Goal: Task Accomplishment & Management: Use online tool/utility

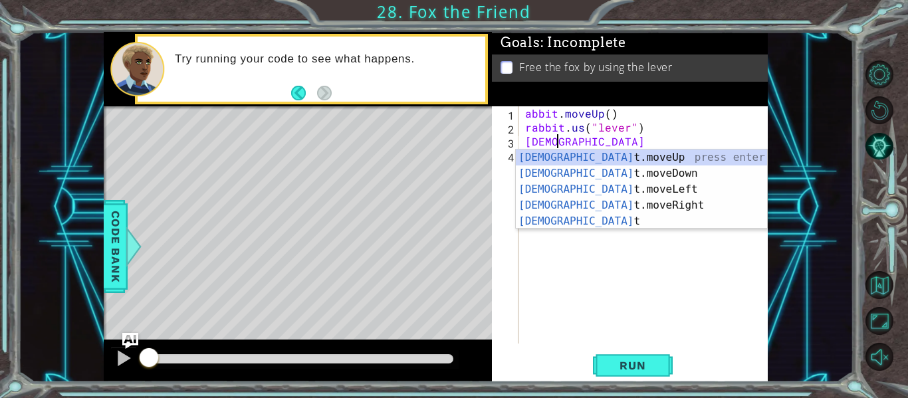
scroll to position [0, 2]
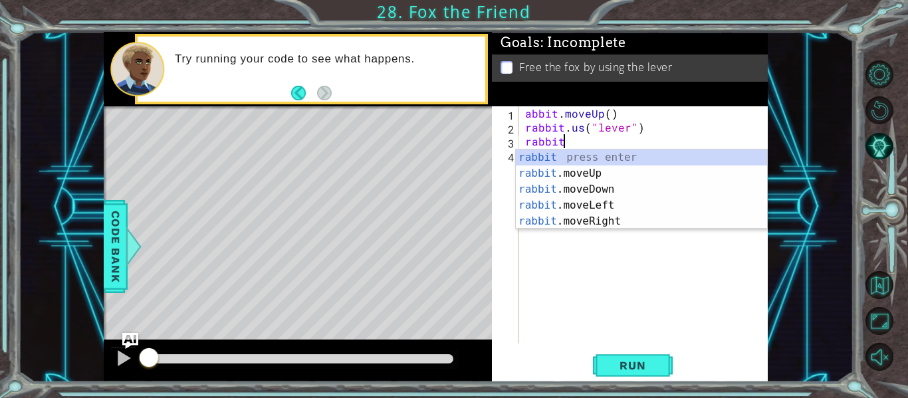
type textarea "rabbit"
click at [547, 236] on div "abbit . moveUp ( ) rabbit . us ( "lever" ) rabbit" at bounding box center [647, 238] width 249 height 265
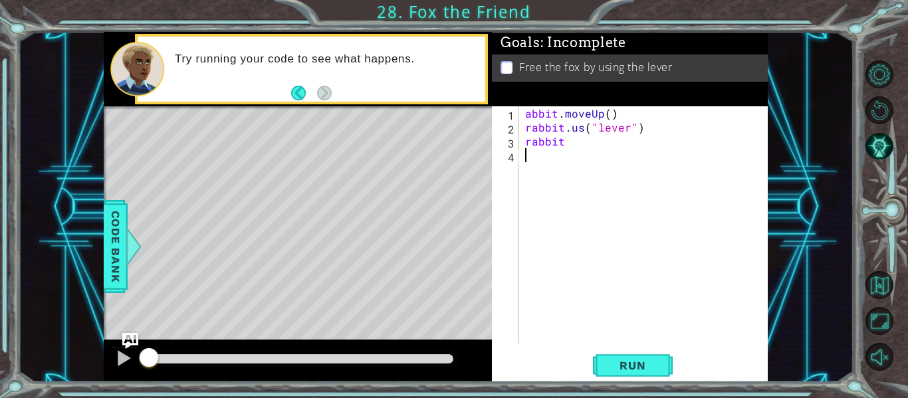
click at [571, 137] on div "abbit . moveUp ( ) rabbit . us ( "lever" ) rabbit" at bounding box center [647, 238] width 249 height 265
click at [569, 142] on div "abbit . moveUp ( ) rabbit . us ( "lever" ) rabbit" at bounding box center [647, 238] width 249 height 265
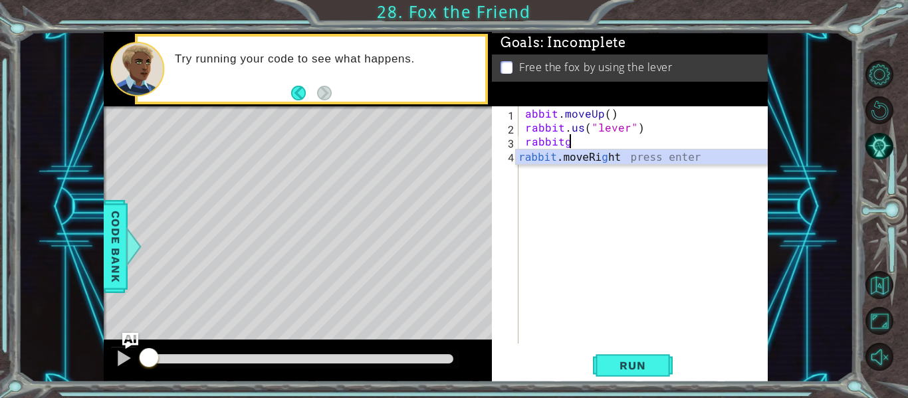
scroll to position [0, 2]
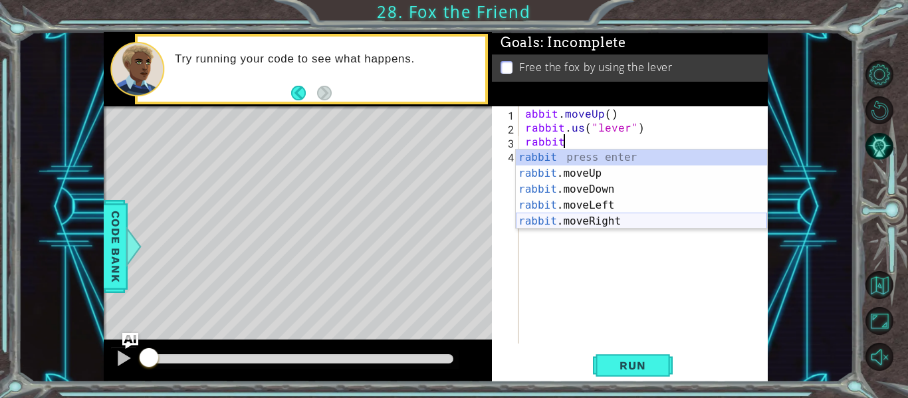
click at [601, 221] on div "rabbit press enter rabbit .moveUp press enter rabbit .moveDown press enter rabb…" at bounding box center [641, 206] width 251 height 112
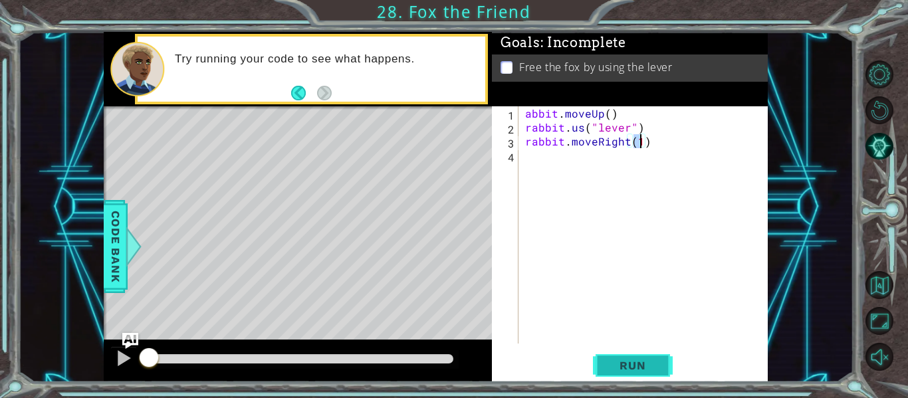
click at [626, 369] on span "Run" at bounding box center [632, 365] width 53 height 13
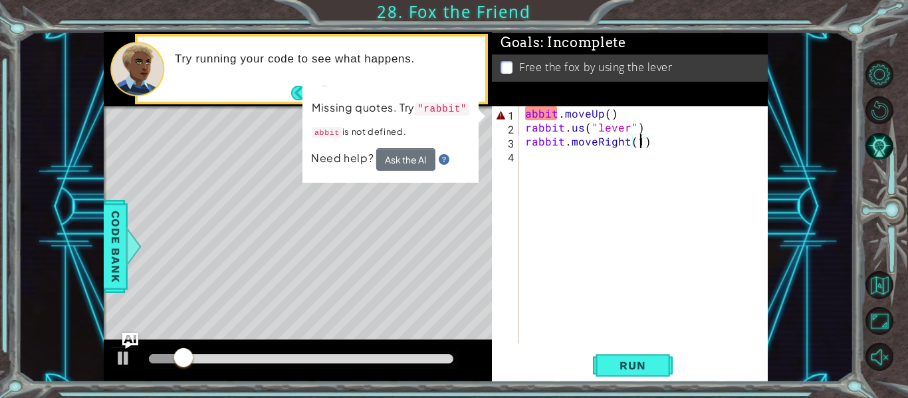
click at [608, 114] on div "abbit . moveUp ( ) rabbit . us ( "lever" ) rabbit . moveRight ( 1 )" at bounding box center [647, 238] width 249 height 265
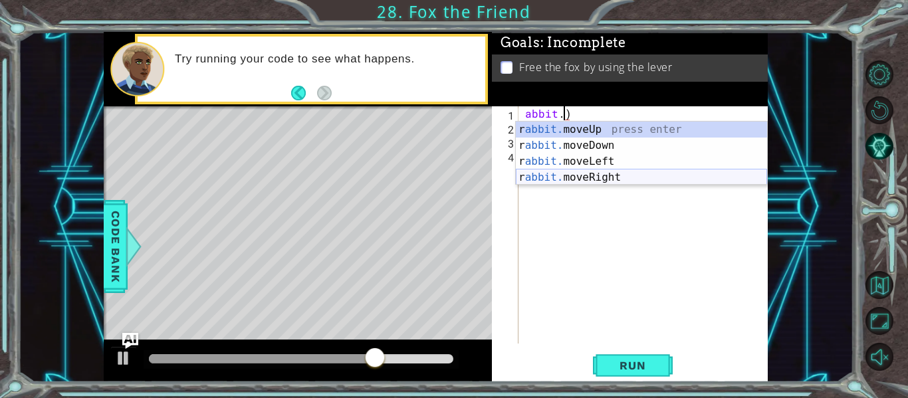
click at [644, 175] on div "r abbit. moveUp press enter r abbit. moveDown press enter r abbit. moveLeft pre…" at bounding box center [641, 170] width 251 height 96
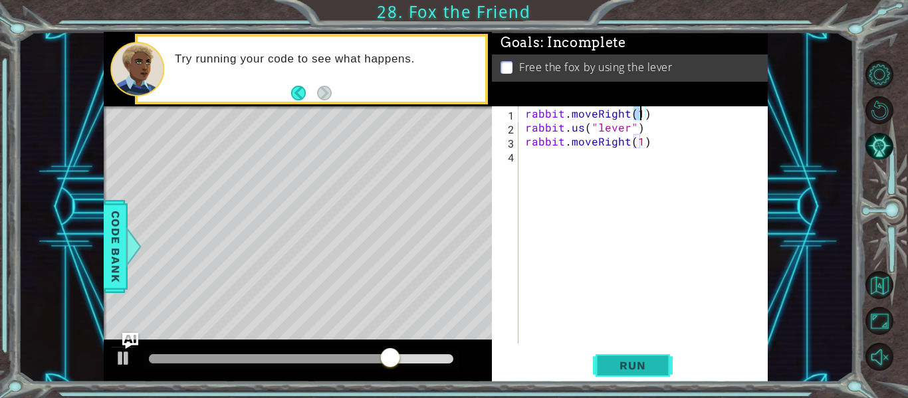
click at [633, 357] on button "Run" at bounding box center [633, 365] width 80 height 27
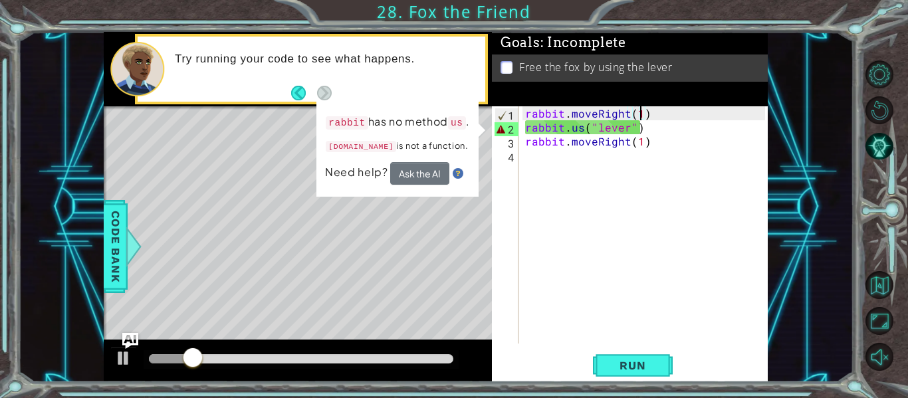
click at [663, 127] on div "rabbit . moveRight ( 1 ) rabbit . us ( "lever" ) rabbit . moveRight ( 1 )" at bounding box center [647, 238] width 249 height 265
click at [657, 110] on div "rabbit . moveRight ( 1 ) rabbit . us ( "lever" ) rabbit . moveRight ( 1 )" at bounding box center [647, 238] width 249 height 265
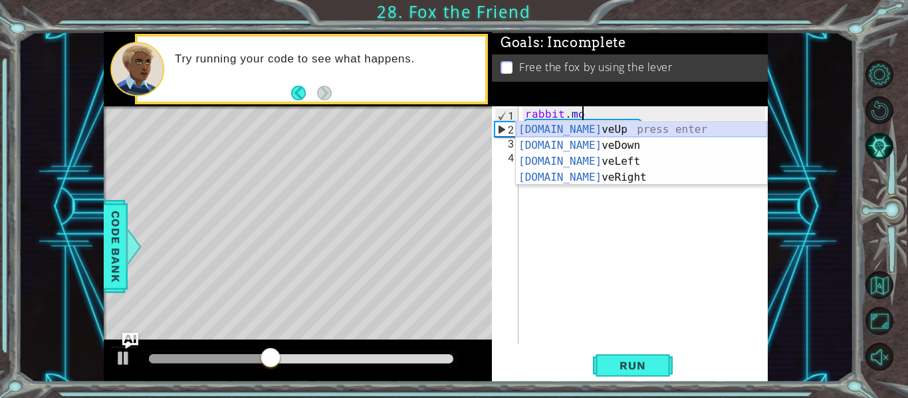
click at [649, 128] on div "[DOMAIN_NAME] veUp press enter [DOMAIN_NAME] veDown press enter [DOMAIN_NAME] v…" at bounding box center [641, 170] width 251 height 96
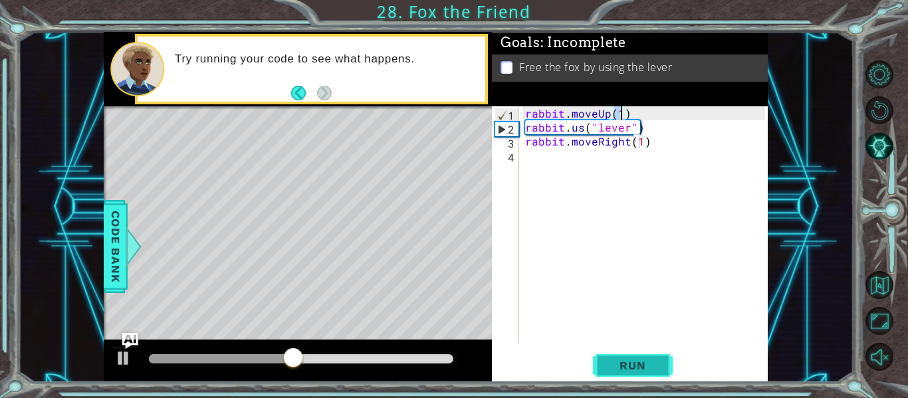
click at [618, 368] on span "Run" at bounding box center [632, 365] width 53 height 13
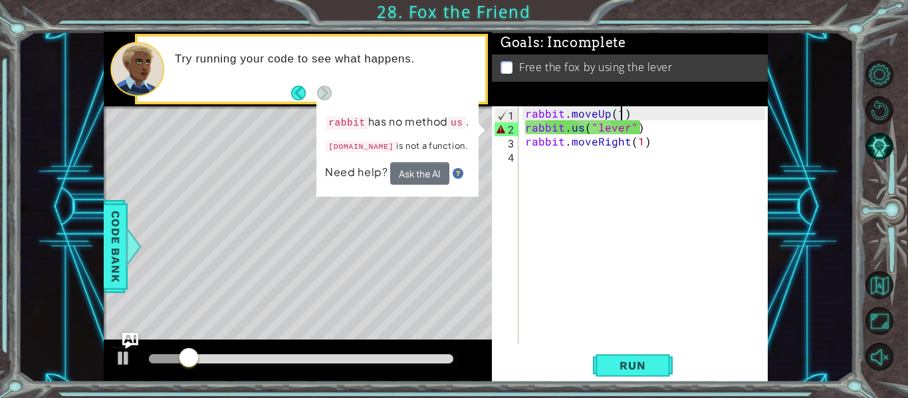
click at [650, 125] on div "rabbit . moveUp ( 1 ) rabbit . us ( "lever" ) rabbit . moveRight ( 1 )" at bounding box center [647, 238] width 249 height 265
click at [581, 131] on div "rabbit . moveUp ( 1 ) rabbit . us ( "lever" ) rabbit . moveRight ( 1 )" at bounding box center [647, 238] width 249 height 265
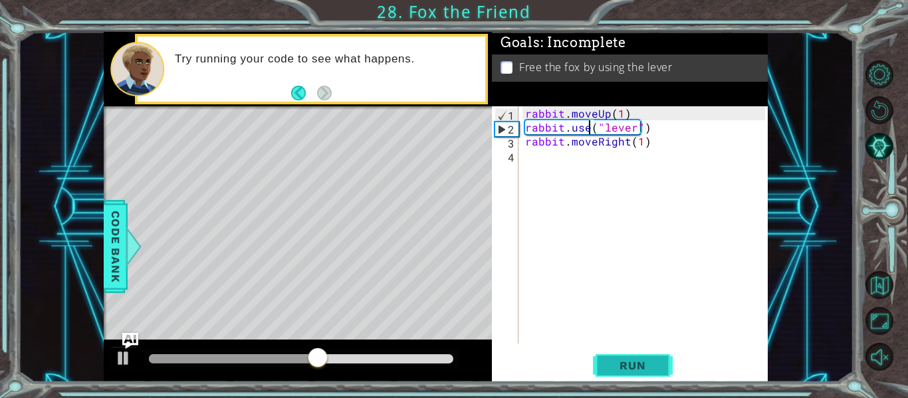
type textarea "rabbit.use("lever")"
click at [621, 372] on button "Run" at bounding box center [633, 365] width 80 height 27
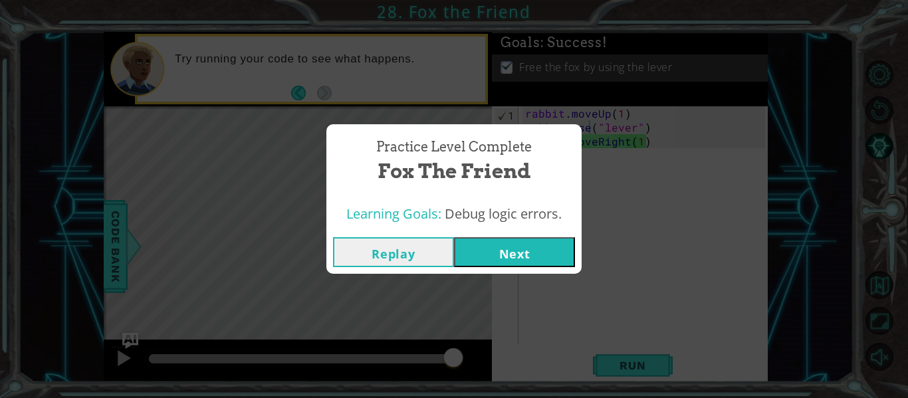
click at [529, 274] on div "Practice Level Complete Fox the Friend Learning Goals: Debug logic errors. Repl…" at bounding box center [454, 199] width 908 height 398
click at [529, 261] on button "Next" at bounding box center [514, 252] width 121 height 30
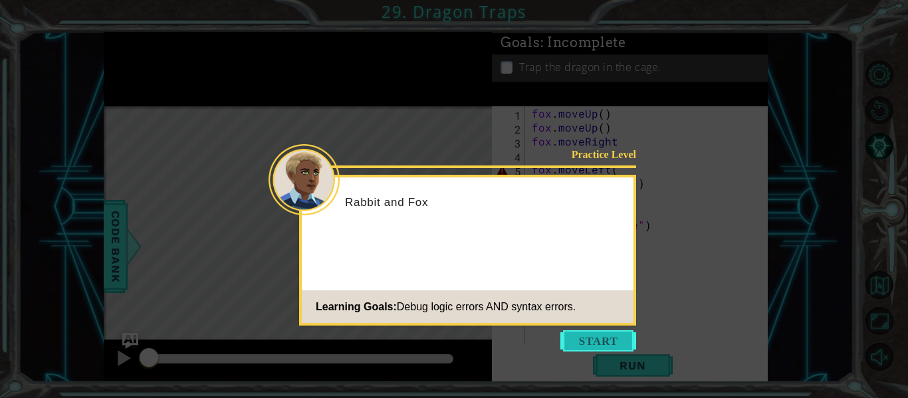
click at [590, 343] on button "Start" at bounding box center [599, 340] width 76 height 21
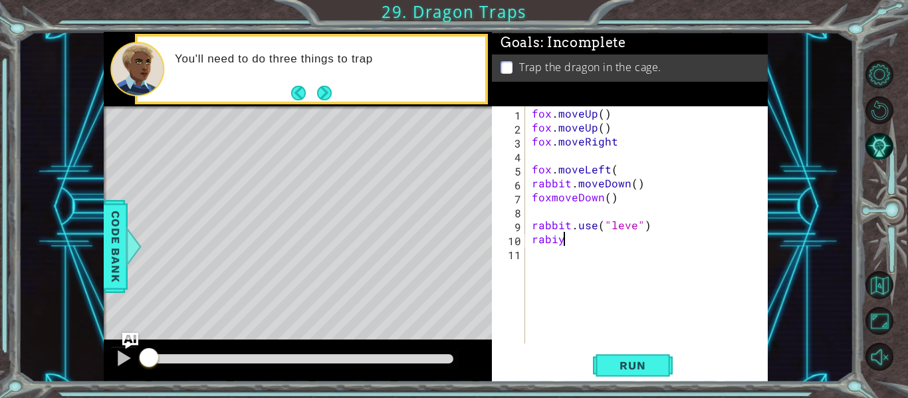
scroll to position [0, 1]
click at [614, 190] on div "fox . moveUp ( ) fox . moveUp ( ) fox . moveRight fox . moveLeft ( rabbit . mov…" at bounding box center [650, 238] width 243 height 265
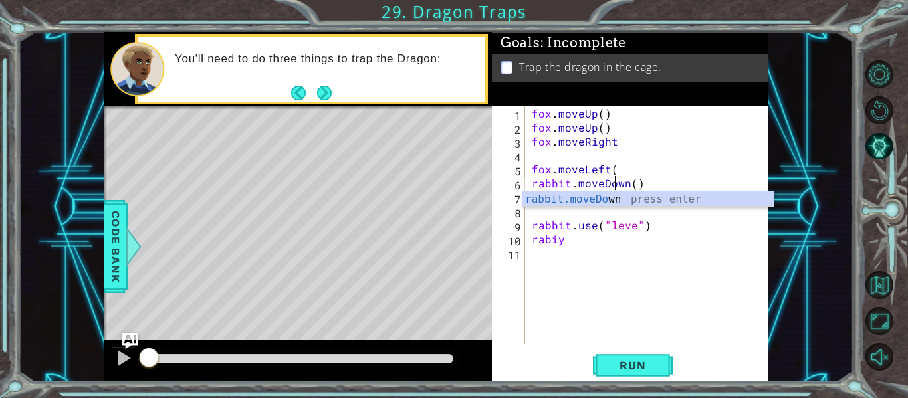
scroll to position [0, 5]
click at [631, 182] on div "fox . moveUp ( ) fox . moveUp ( ) fox . moveRight fox . moveLeft ( rabbit . mov…" at bounding box center [650, 238] width 243 height 265
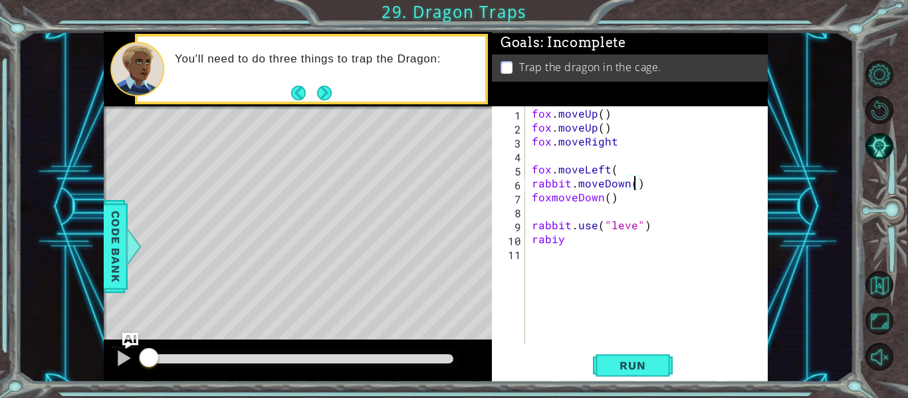
click at [631, 182] on div "fox . moveUp ( ) fox . moveUp ( ) fox . moveRight fox . moveLeft ( rabbit . mov…" at bounding box center [650, 238] width 243 height 265
click at [602, 114] on div "fox . moveUp ( ) fox . moveUp ( ) fox . moveRight fox . moveLeft ( rabbit . mov…" at bounding box center [650, 238] width 243 height 265
click at [602, 130] on div "fox . moveUp ( 1 ) fox . moveUp ( ) fox . moveRight fox . moveLeft ( rabbit . m…" at bounding box center [650, 238] width 243 height 265
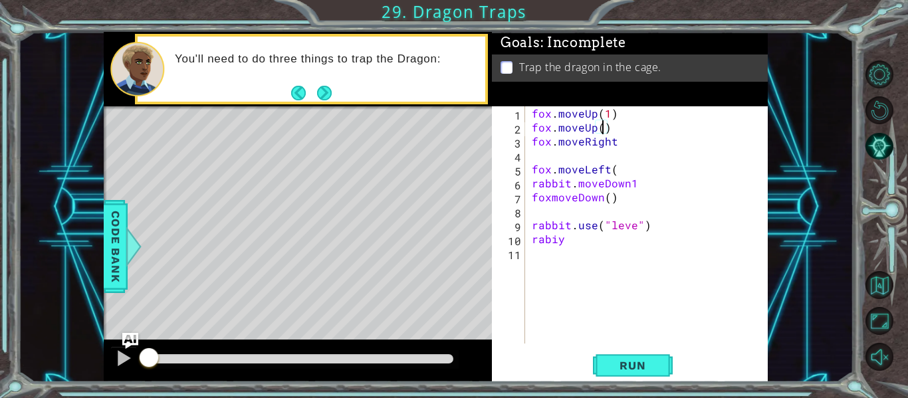
scroll to position [0, 4]
click at [626, 374] on button "Run" at bounding box center [633, 365] width 80 height 27
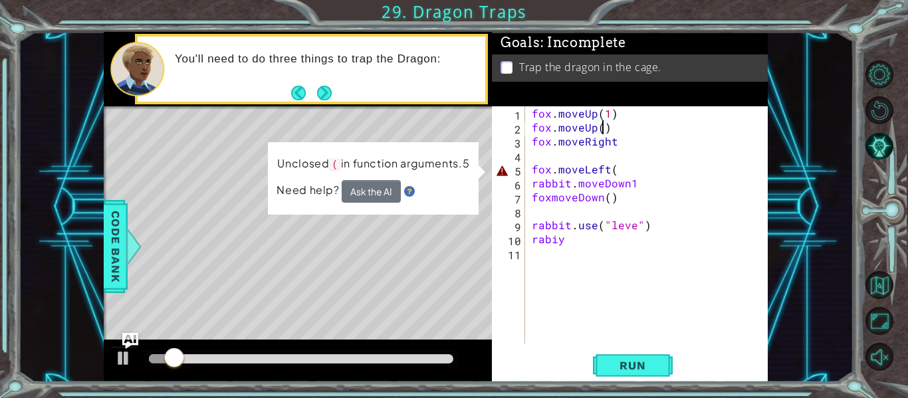
click at [614, 167] on div "fox . moveUp ( 1 ) fox . moveUp ( ) fox . moveRight fox . moveLeft ( rabbit . m…" at bounding box center [650, 238] width 243 height 265
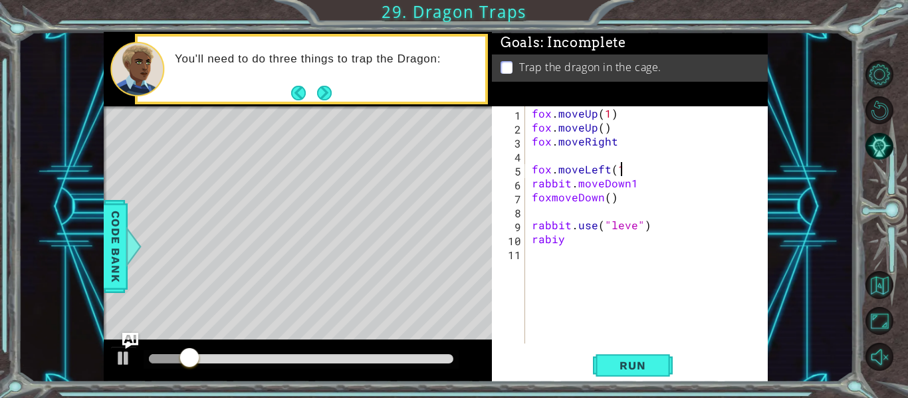
type textarea "fox.moveLeft(1)"
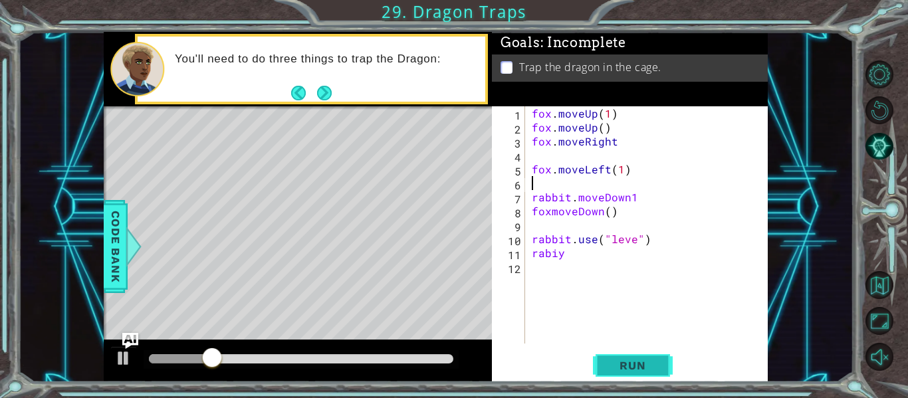
click at [640, 356] on button "Run" at bounding box center [633, 365] width 80 height 27
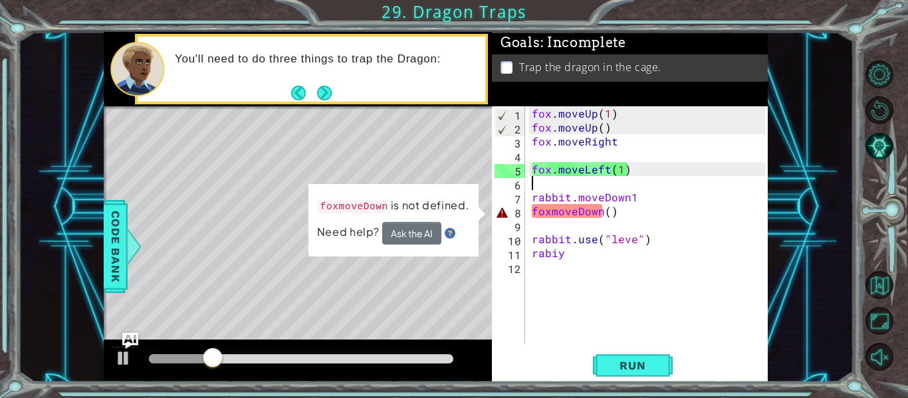
click at [608, 208] on div "fox . moveUp ( 1 ) fox . moveUp ( ) fox . moveRight fox . moveLeft ( 1 ) rabbit…" at bounding box center [650, 238] width 243 height 265
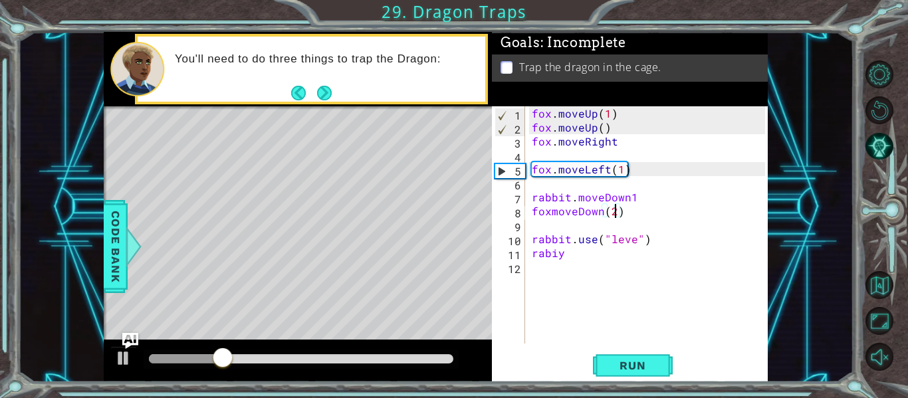
scroll to position [0, 5]
click at [631, 359] on span "Run" at bounding box center [632, 365] width 53 height 13
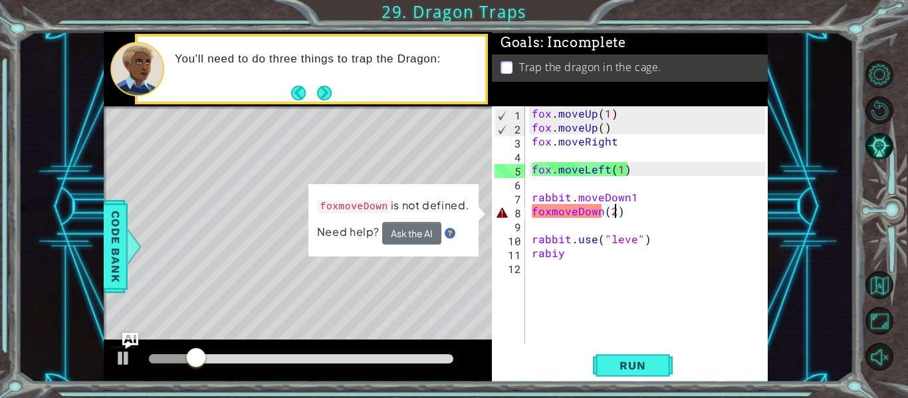
click at [620, 209] on div "fox . moveUp ( 1 ) fox . moveUp ( ) fox . moveRight fox . moveLeft ( 1 ) rabbit…" at bounding box center [650, 238] width 243 height 265
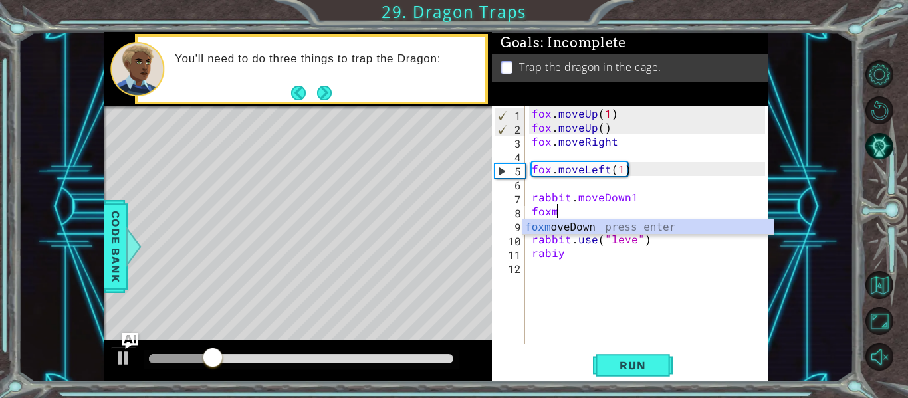
scroll to position [0, 1]
click at [615, 223] on div "foxm oveDown press enter" at bounding box center [648, 243] width 251 height 48
type textarea "foxmoveDown"
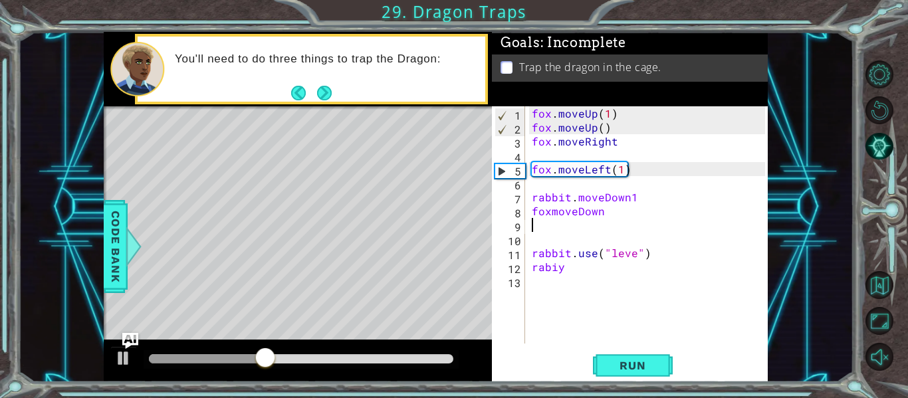
scroll to position [0, 0]
click at [664, 360] on button "Run" at bounding box center [633, 365] width 80 height 27
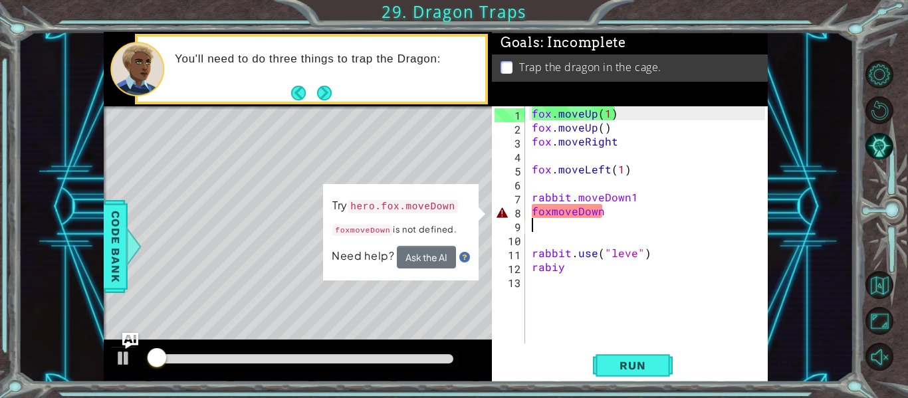
click at [621, 214] on div "fox . moveUp ( 1 ) fox . moveUp ( ) fox . moveRight fox . moveLeft ( 1 ) rabbit…" at bounding box center [650, 238] width 243 height 265
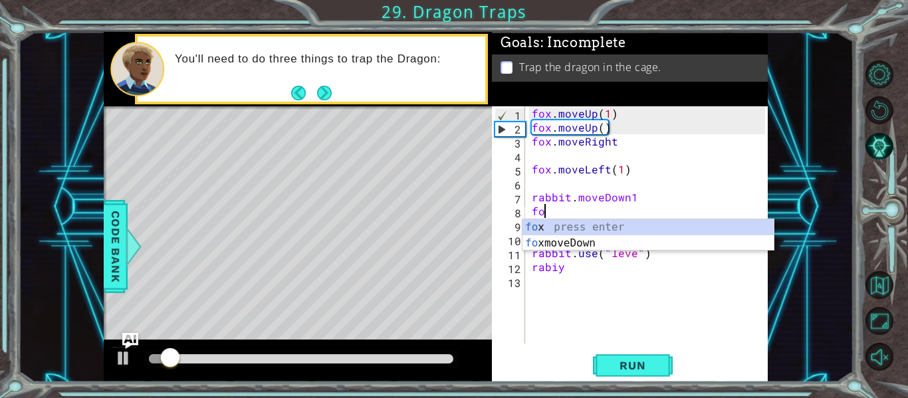
type textarea "f"
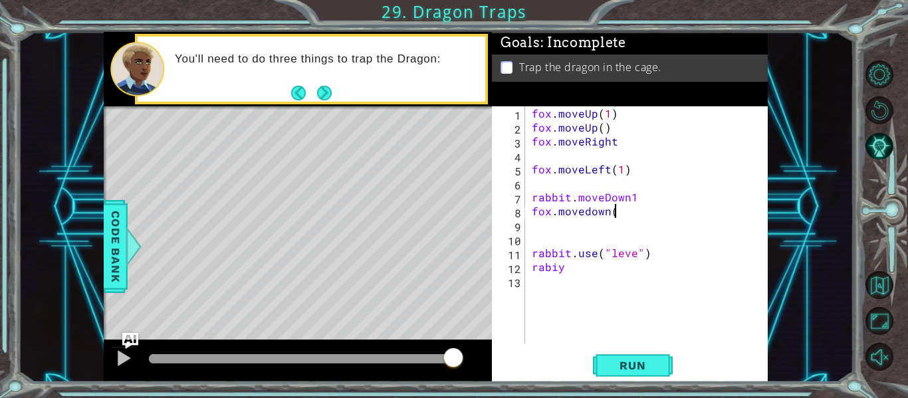
scroll to position [0, 5]
type textarea "fox.movedown(1)"
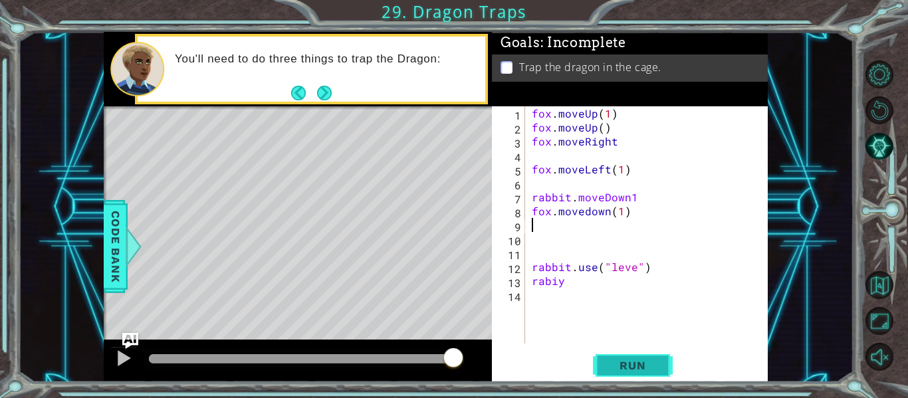
click at [660, 363] on button "Run" at bounding box center [633, 365] width 80 height 27
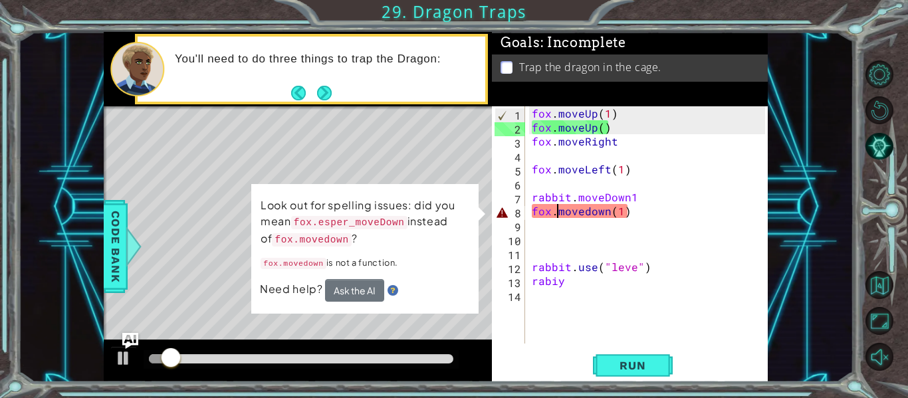
click at [557, 214] on div "fox . moveUp ( 1 ) fox . moveUp ( ) fox . moveRight fox . moveLeft ( 1 ) rabbit…" at bounding box center [650, 238] width 243 height 265
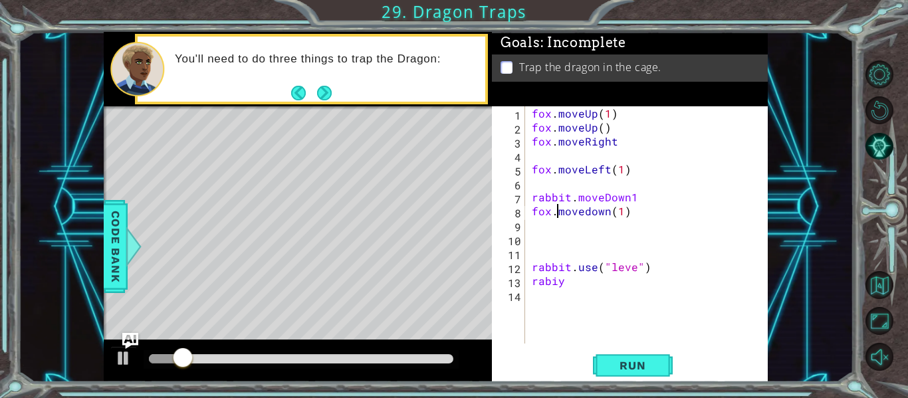
scroll to position [0, 2]
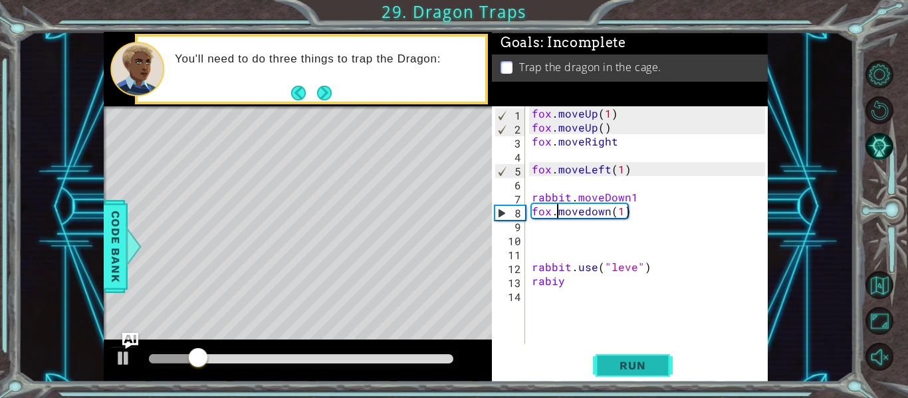
click at [657, 367] on span "Run" at bounding box center [632, 365] width 53 height 13
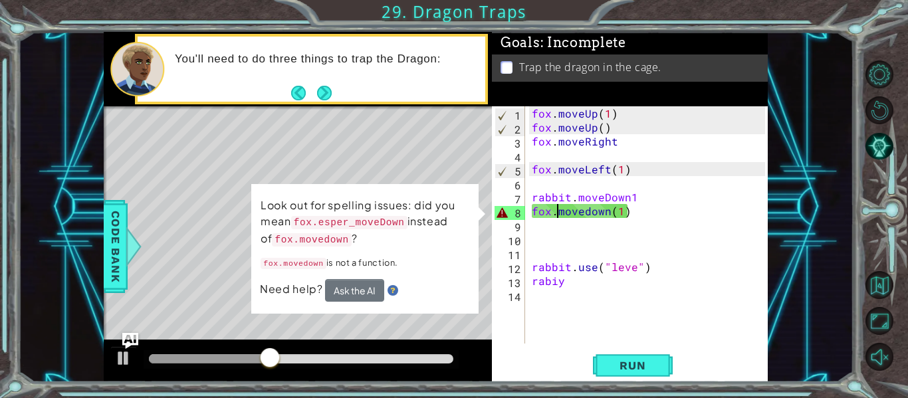
click at [584, 213] on div "fox . moveUp ( 1 ) fox . moveUp ( ) fox . moveRight fox . moveLeft ( 1 ) rabbit…" at bounding box center [650, 238] width 243 height 265
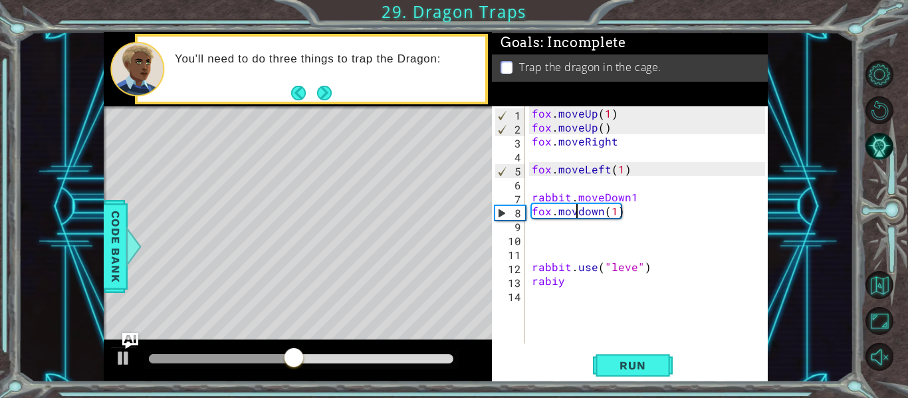
click at [648, 217] on div "fox . moveUp ( 1 ) fox . moveUp ( ) fox . moveRight fox . moveLeft ( 1 ) rabbit…" at bounding box center [650, 238] width 243 height 265
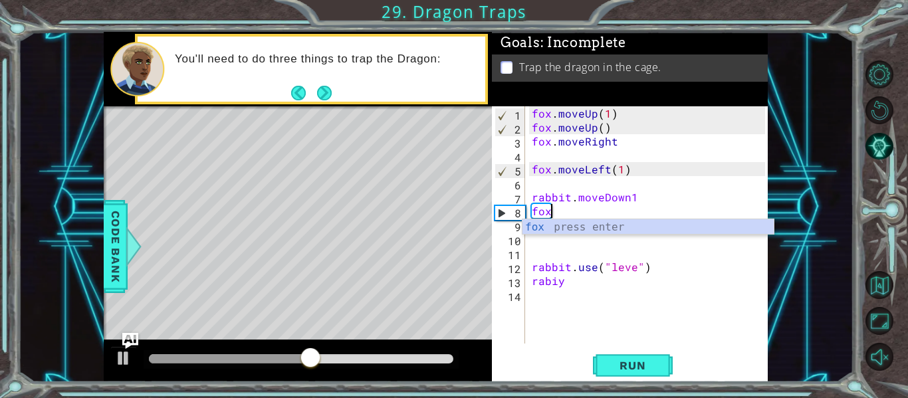
scroll to position [0, 0]
type textarea "f"
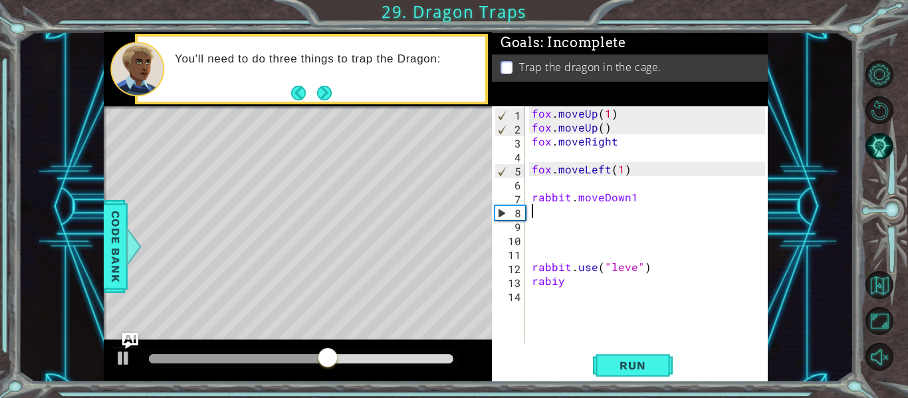
click at [607, 152] on div "fox . moveUp ( 1 ) fox . moveUp ( ) fox . moveRight fox . moveLeft ( 1 ) rabbit…" at bounding box center [650, 238] width 243 height 265
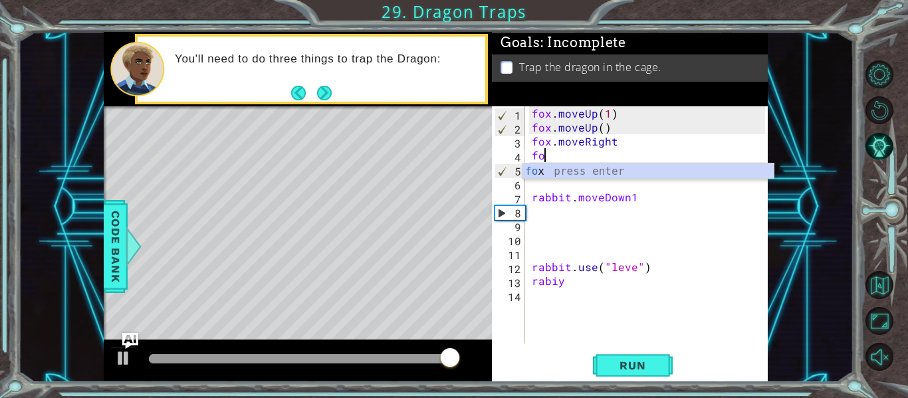
type textarea "f"
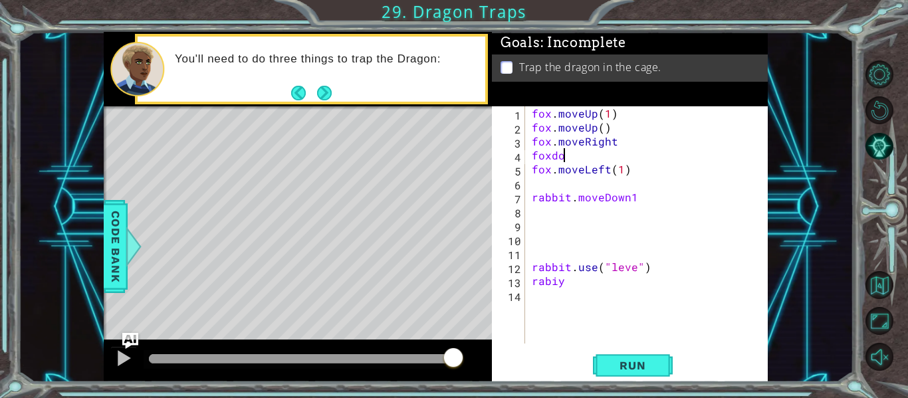
scroll to position [0, 2]
click at [553, 157] on div "fox . moveUp ( 1 ) fox . moveUp ( ) fox . moveRight foxdown fox . moveLeft ( 1 …" at bounding box center [650, 238] width 243 height 265
click at [586, 156] on div "fox . moveUp ( 1 ) fox . moveUp ( ) fox . moveRight foxdown fox . moveLeft ( 1 …" at bounding box center [650, 238] width 243 height 265
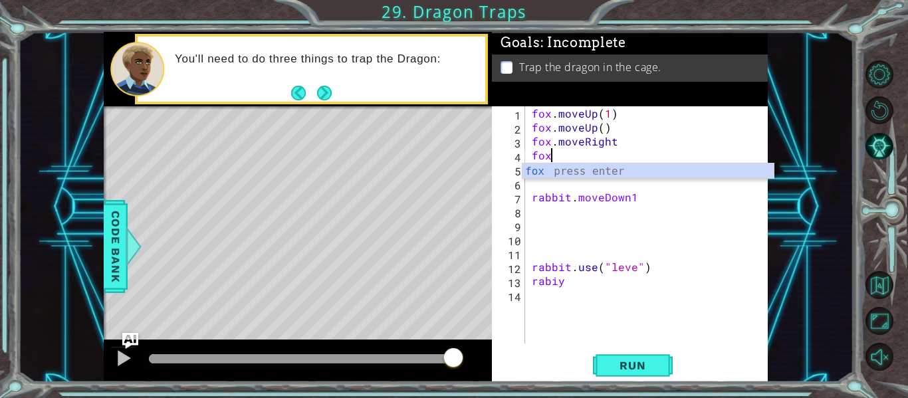
scroll to position [0, 0]
type textarea "f"
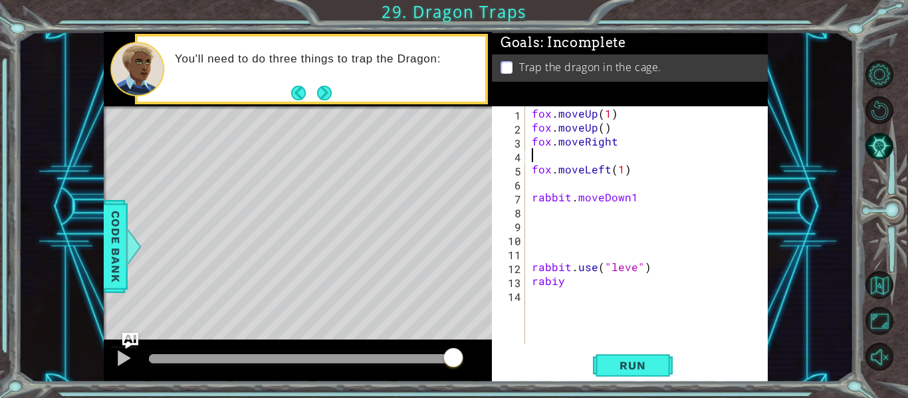
click at [543, 213] on div "fox . moveUp ( 1 ) fox . moveUp ( ) fox . moveRight fox . moveLeft ( 1 ) rabbit…" at bounding box center [650, 238] width 243 height 265
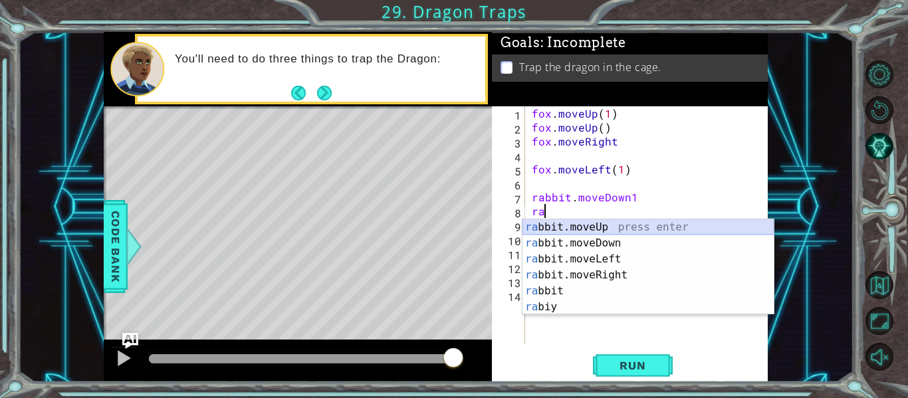
click at [559, 235] on div "ra bbit.moveUp press enter ra bbit.moveDown press enter ra bbit.moveLeft press …" at bounding box center [648, 283] width 251 height 128
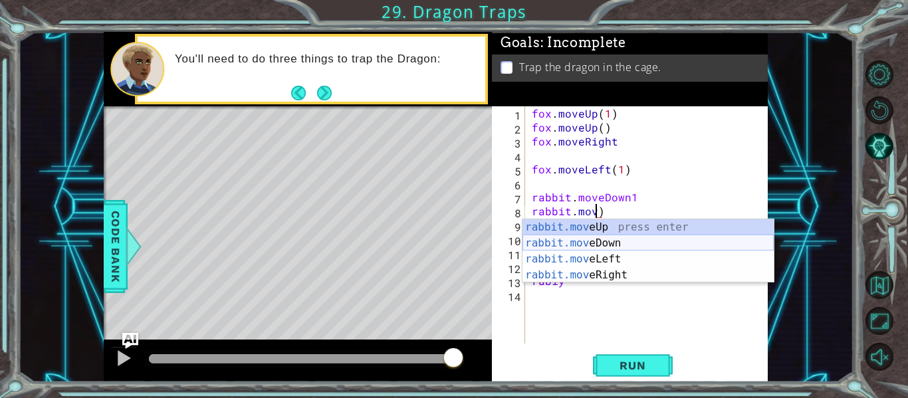
click at [629, 246] on div "rabbit.mov eUp press enter rabbit.mov eDown press enter rabbit.mov eLeft press …" at bounding box center [648, 267] width 251 height 96
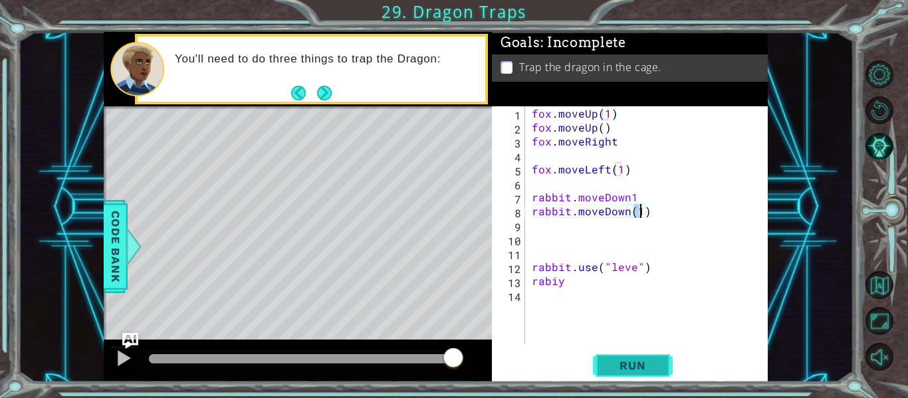
click at [635, 372] on button "Run" at bounding box center [633, 365] width 80 height 27
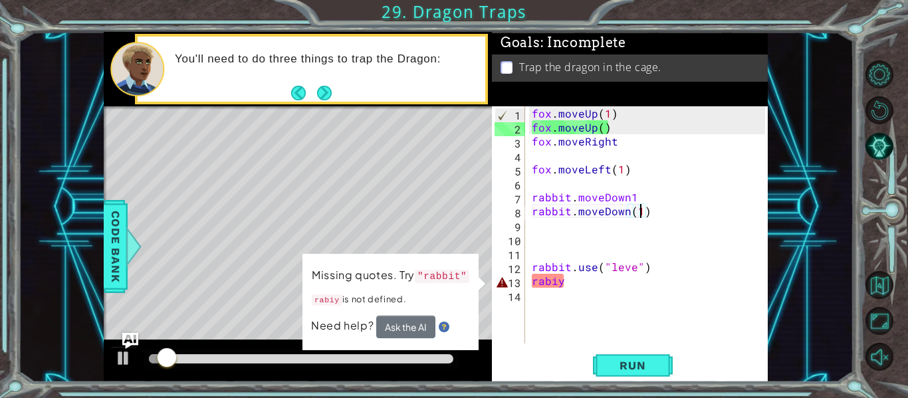
click at [626, 287] on div "fox . moveUp ( 1 ) fox . moveUp ( ) fox . moveRight fox . moveLeft ( 1 ) rabbit…" at bounding box center [650, 238] width 243 height 265
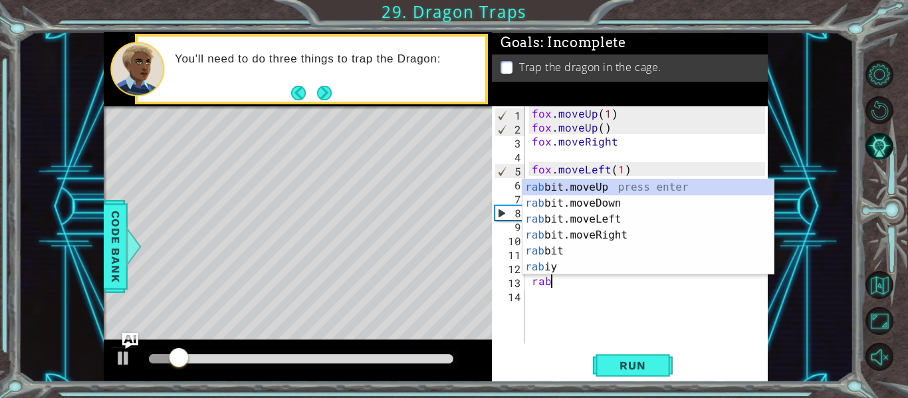
type textarea "r"
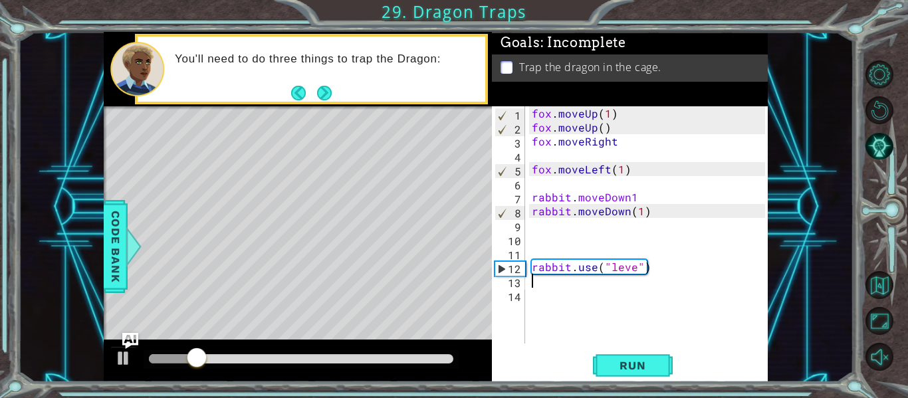
click at [644, 211] on div "fox . moveUp ( 1 ) fox . moveUp ( ) fox . moveRight fox . moveLeft ( 1 ) rabbit…" at bounding box center [650, 238] width 243 height 265
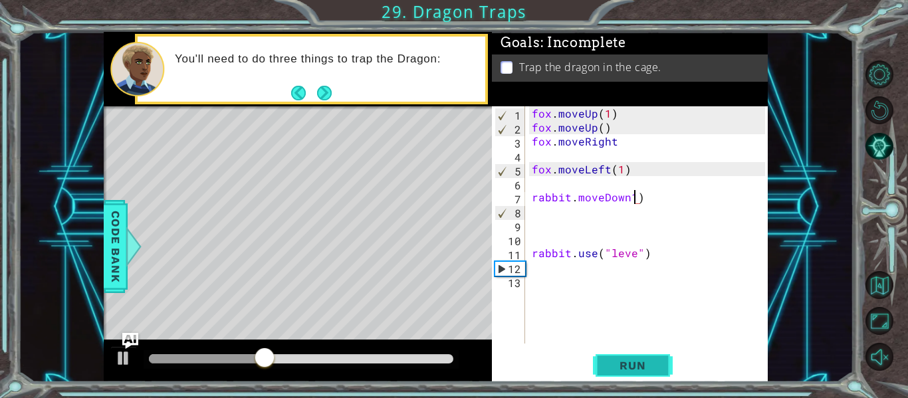
click at [645, 370] on span "Run" at bounding box center [632, 365] width 53 height 13
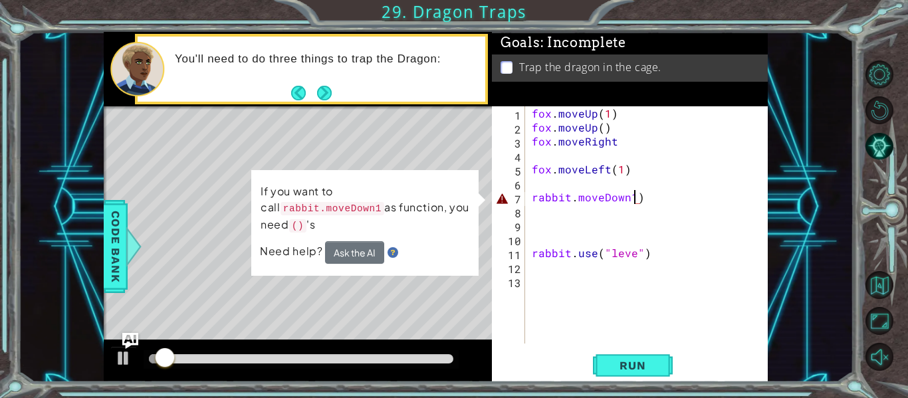
click at [660, 201] on div "fox . moveUp ( 1 ) fox . moveUp ( ) fox . moveRight fox . moveLeft ( 1 ) rabbit…" at bounding box center [650, 238] width 243 height 265
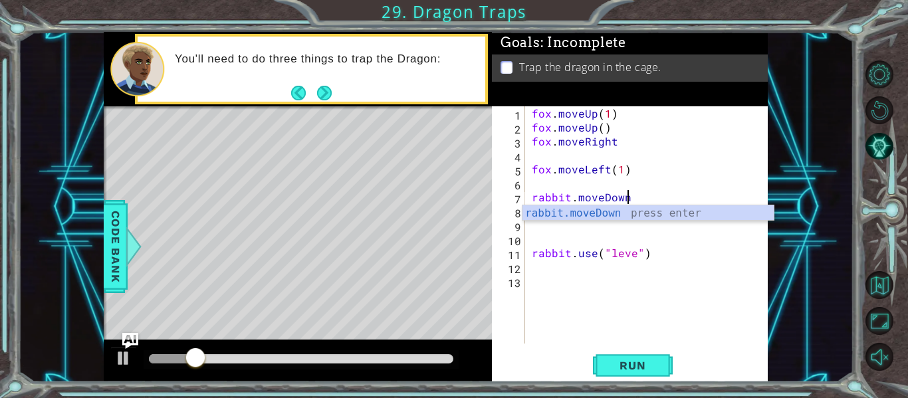
click at [626, 207] on div "rabbit.moveDown press enter" at bounding box center [648, 229] width 251 height 48
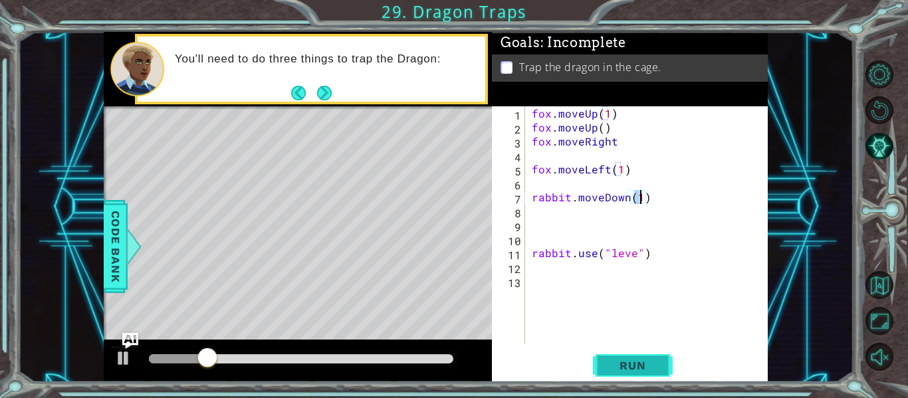
click at [615, 365] on span "Run" at bounding box center [632, 365] width 53 height 13
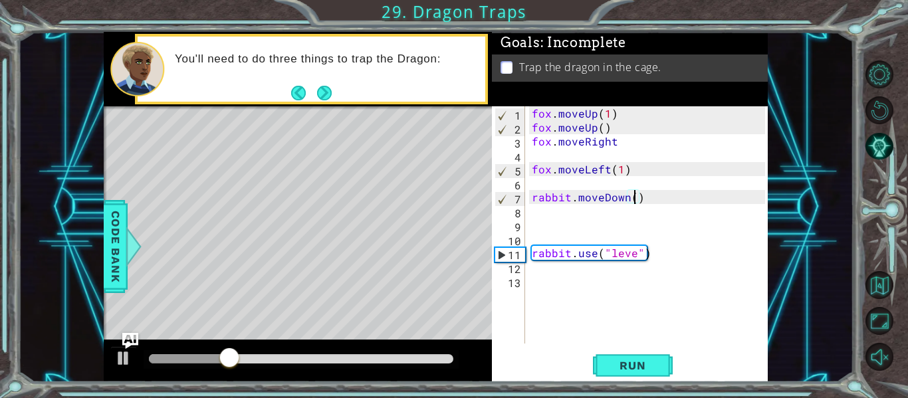
click at [628, 196] on div "fox . moveUp ( 1 ) fox . moveUp ( ) fox . moveRight fox . moveLeft ( 1 ) rabbit…" at bounding box center [650, 238] width 243 height 265
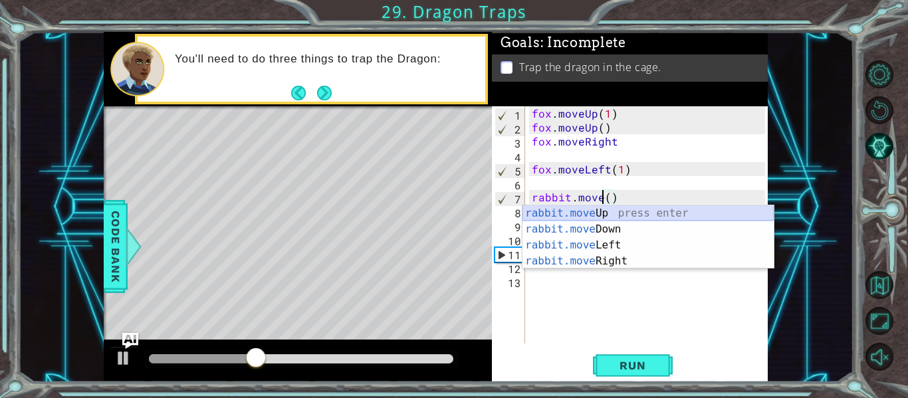
click at [633, 212] on div "rabbit.move Up press enter rabbit.move Down press enter rabbit.move Left press …" at bounding box center [648, 253] width 251 height 96
type textarea "rabbit.moveUp(1)"
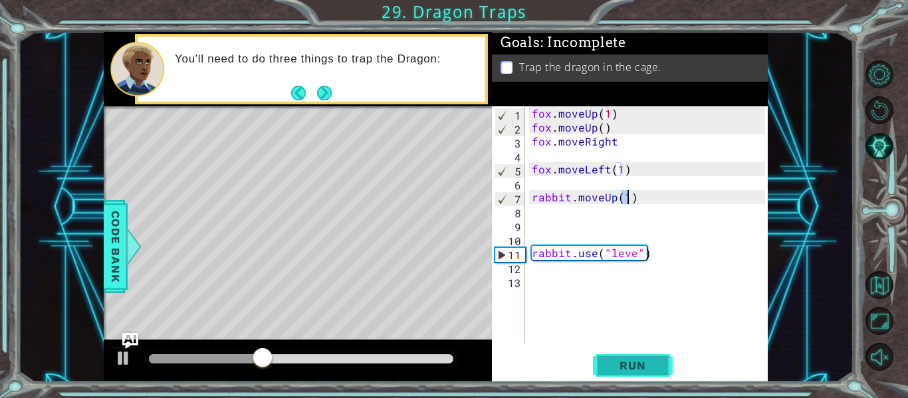
click at [633, 362] on span "Run" at bounding box center [632, 365] width 53 height 13
click at [543, 154] on div "fox . moveUp ( 1 ) fox . moveUp ( ) fox . moveRight fox . moveLeft ( 1 ) rabbit…" at bounding box center [650, 238] width 243 height 265
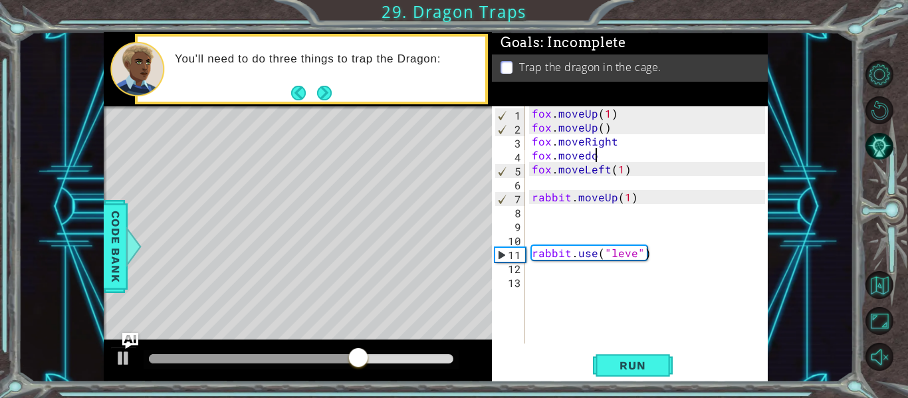
scroll to position [0, 4]
click at [641, 356] on button "Run" at bounding box center [633, 365] width 80 height 27
click at [620, 127] on div "fox . moveUp ( 1 ) fox . moveUp ( ) fox . moveRight fox . movedown fox . moveLe…" at bounding box center [650, 238] width 243 height 265
click at [624, 370] on span "Run" at bounding box center [632, 365] width 53 height 13
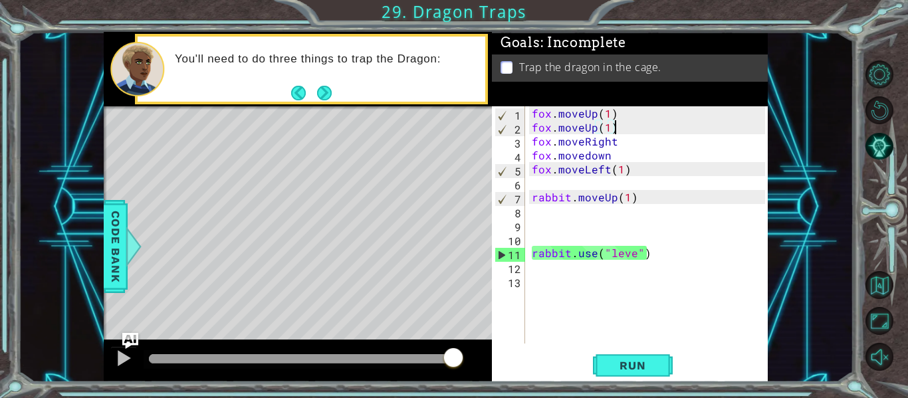
click at [612, 159] on div "fox . moveUp ( 1 ) fox . moveUp ( 1 ) fox . moveRight fox . movedown fox . move…" at bounding box center [650, 238] width 243 height 265
click at [627, 141] on div "fox . moveUp ( 1 ) fox . moveUp ( 1 ) fox . moveRight fox . movedown fox . move…" at bounding box center [650, 238] width 243 height 265
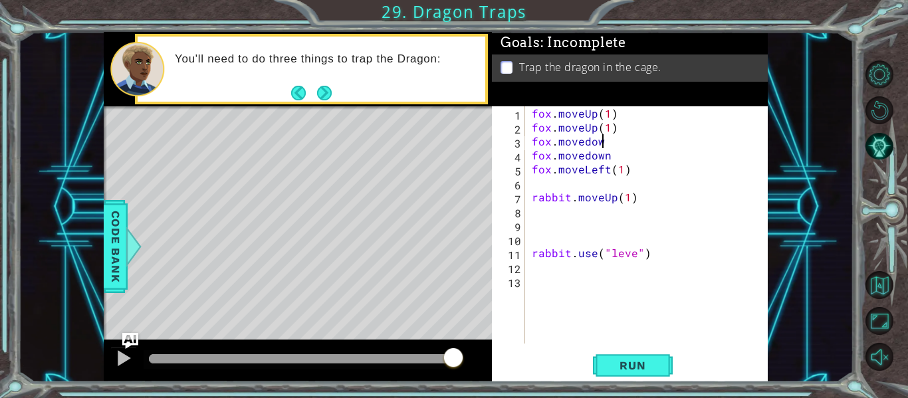
type textarea "fox.movedown"
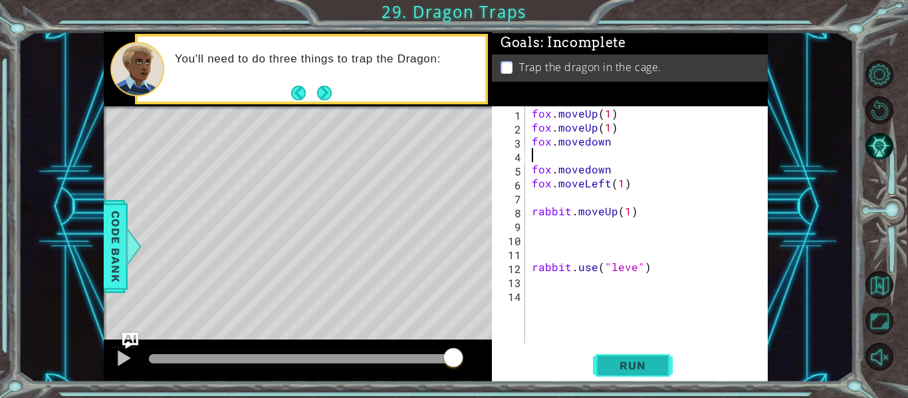
click at [638, 363] on span "Run" at bounding box center [632, 365] width 53 height 13
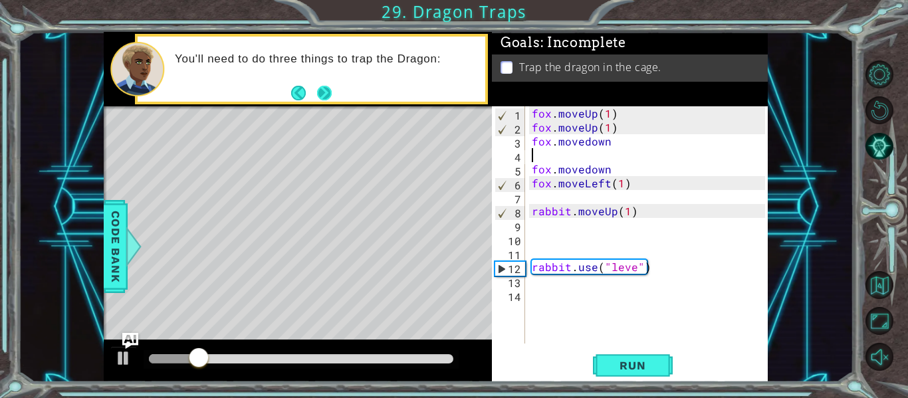
click at [330, 92] on button "Next" at bounding box center [324, 93] width 15 height 15
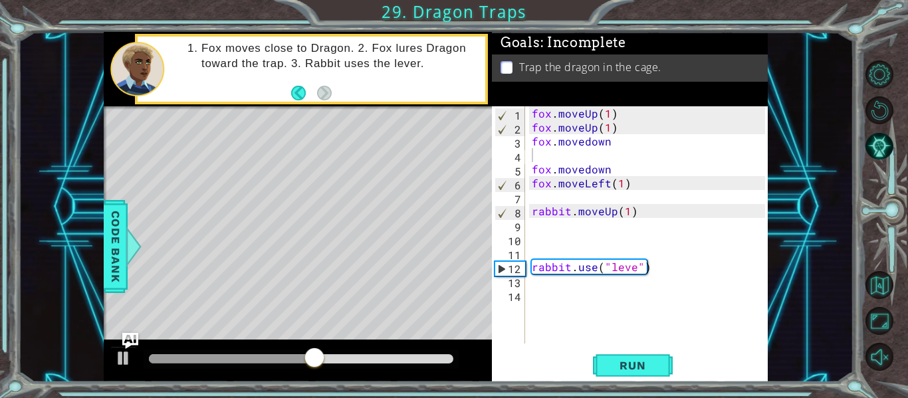
click at [614, 156] on div "fox . moveUp ( 1 ) fox . moveUp ( 1 ) fox . movedown fox . movedown fox . moveL…" at bounding box center [650, 238] width 243 height 265
click at [618, 147] on div "fox . moveUp ( 1 ) fox . moveUp ( 1 ) fox . movedown fox . movedown fox . moveL…" at bounding box center [650, 238] width 243 height 265
click at [640, 273] on div "fox . moveUp ( 1 ) fox . moveUp ( 1 ) fox . fox . movedown fox . moveLeft ( 1 )…" at bounding box center [650, 238] width 243 height 265
click at [640, 362] on span "Run" at bounding box center [632, 365] width 53 height 13
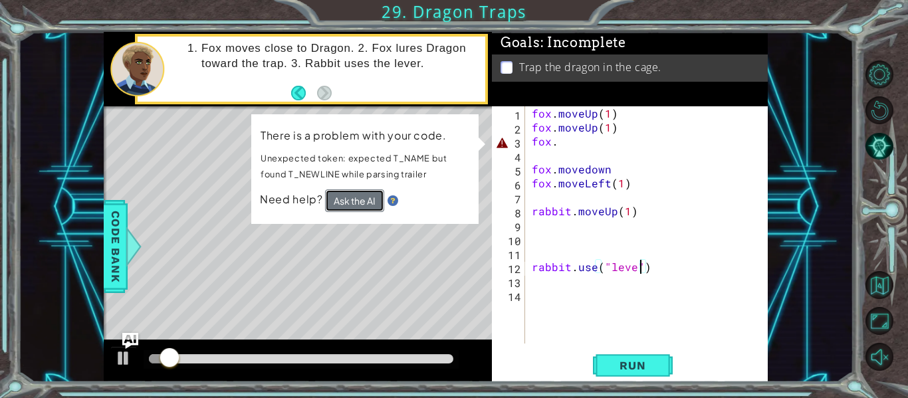
click at [356, 197] on button "Ask the AI" at bounding box center [354, 201] width 59 height 23
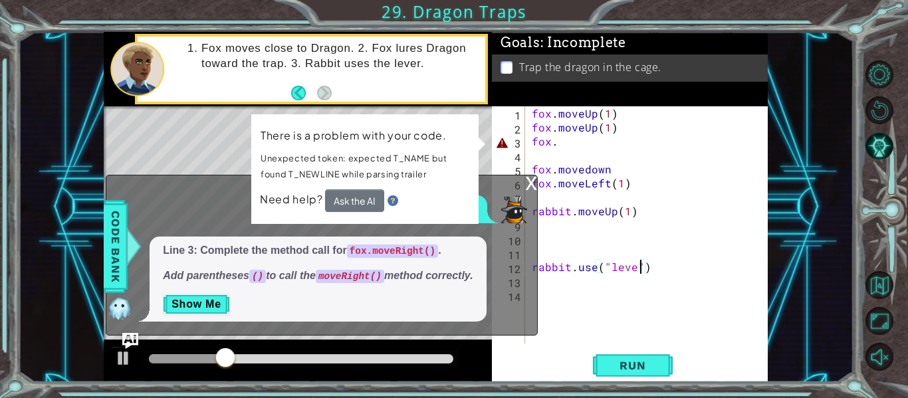
click at [525, 184] on div "x" at bounding box center [531, 182] width 12 height 13
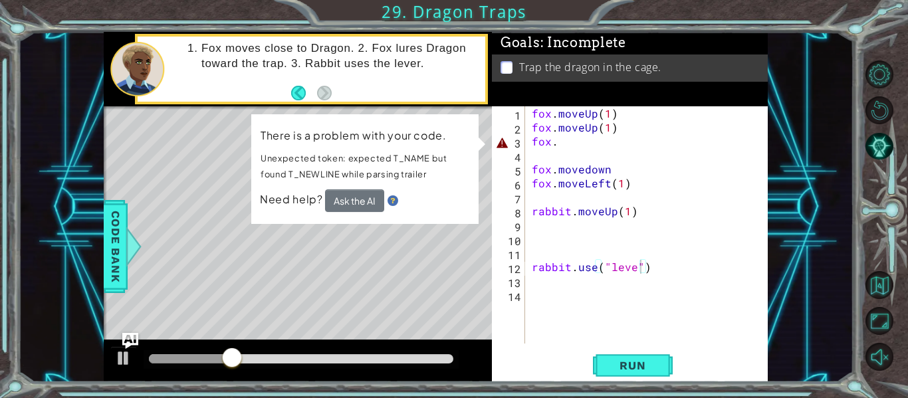
click at [566, 140] on div "fox . moveUp ( 1 ) fox . moveUp ( 1 ) fox . fox . movedown fox . moveLeft ( 1 )…" at bounding box center [650, 238] width 243 height 265
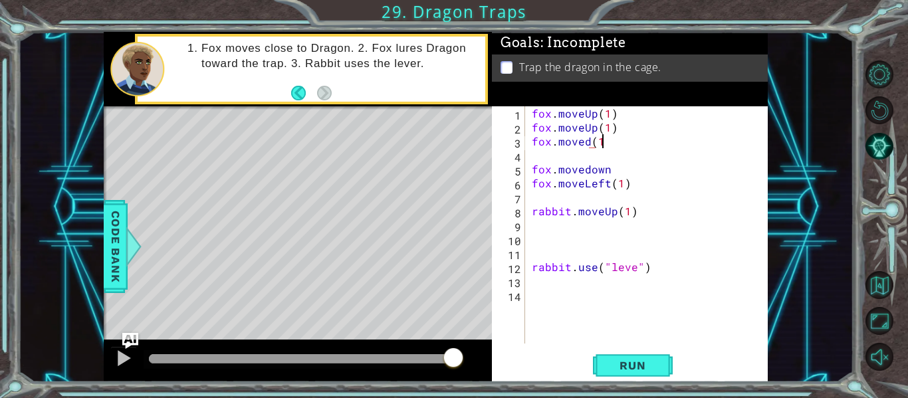
scroll to position [0, 4]
click at [628, 360] on span "Run" at bounding box center [632, 365] width 53 height 13
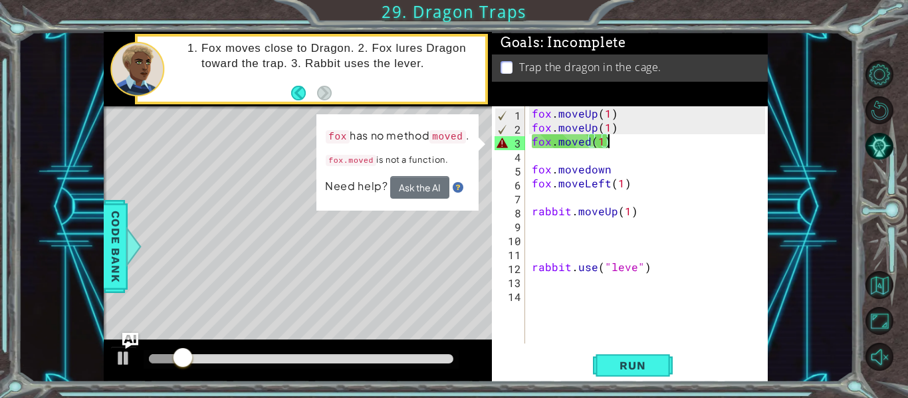
click at [588, 141] on div "fox . moveUp ( 1 ) fox . moveUp ( 1 ) fox . moved ( 1 ) fox . movedown fox . mo…" at bounding box center [650, 238] width 243 height 265
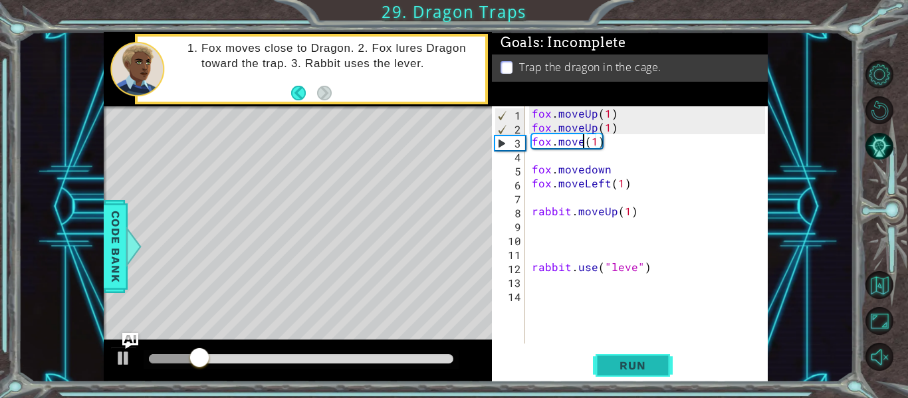
click at [627, 362] on span "Run" at bounding box center [632, 365] width 53 height 13
click at [631, 361] on span "Run" at bounding box center [632, 365] width 53 height 13
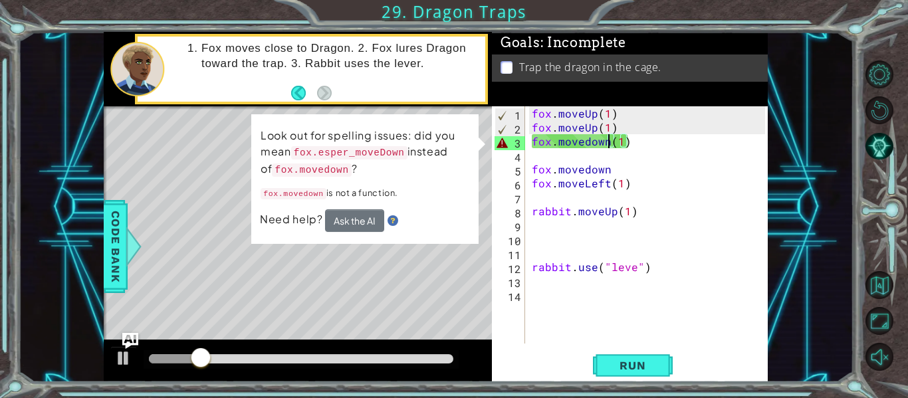
click at [588, 140] on div "fox . moveUp ( 1 ) fox . moveUp ( 1 ) fox . movedown ( 1 ) fox . movedown fox .…" at bounding box center [650, 238] width 243 height 265
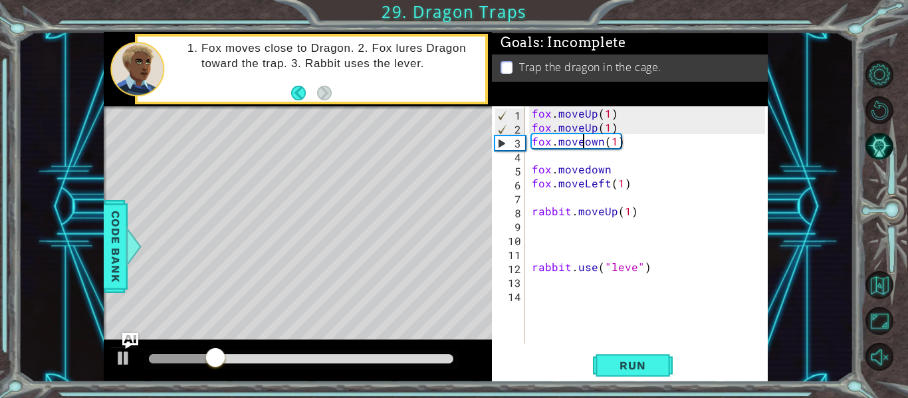
scroll to position [0, 4]
click at [618, 368] on span "Run" at bounding box center [632, 365] width 53 height 13
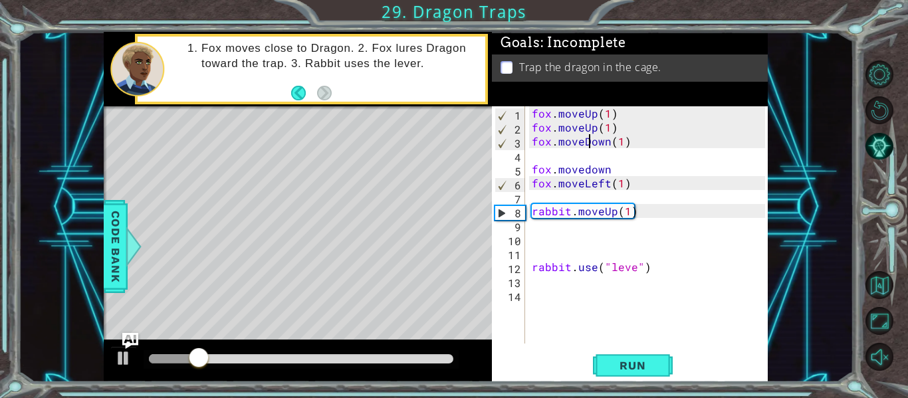
click at [630, 126] on div "fox . moveUp ( 1 ) fox . moveUp ( 1 ) fox . moveDown ( 1 ) fox . movedown fox .…" at bounding box center [650, 238] width 243 height 265
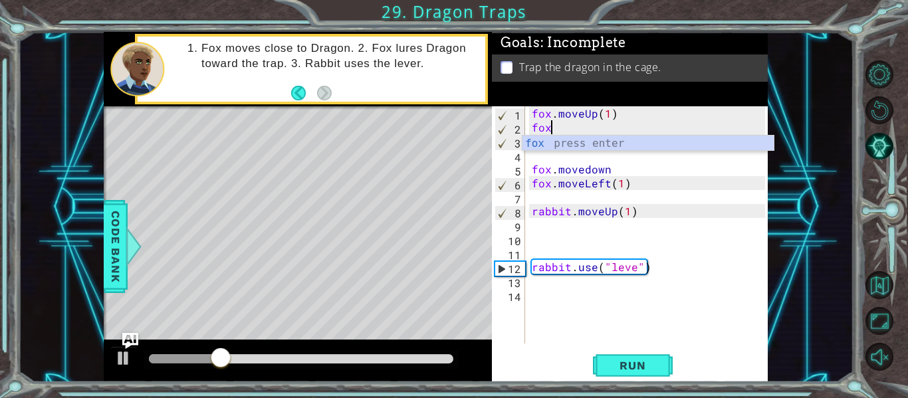
scroll to position [0, 0]
type textarea "f"
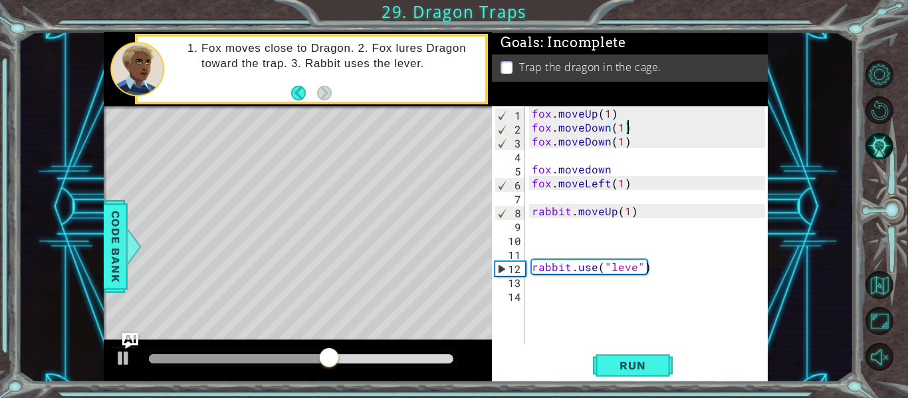
scroll to position [0, 5]
click at [638, 143] on div "fox . moveUp ( 1 ) fox . moveDown ( 1 ) fox . moveDown ( 1 ) fox . movedown fox…" at bounding box center [650, 238] width 243 height 265
click at [612, 130] on div "fox . moveUp ( 1 ) fox . moveDown ( 1 ) fox . move fox . movedown fox . moveLef…" at bounding box center [650, 238] width 243 height 265
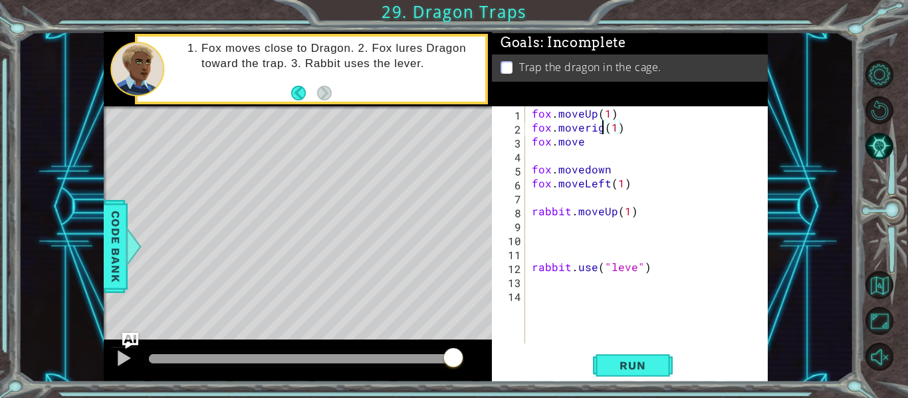
scroll to position [0, 5]
click at [611, 371] on span "Run" at bounding box center [632, 365] width 53 height 13
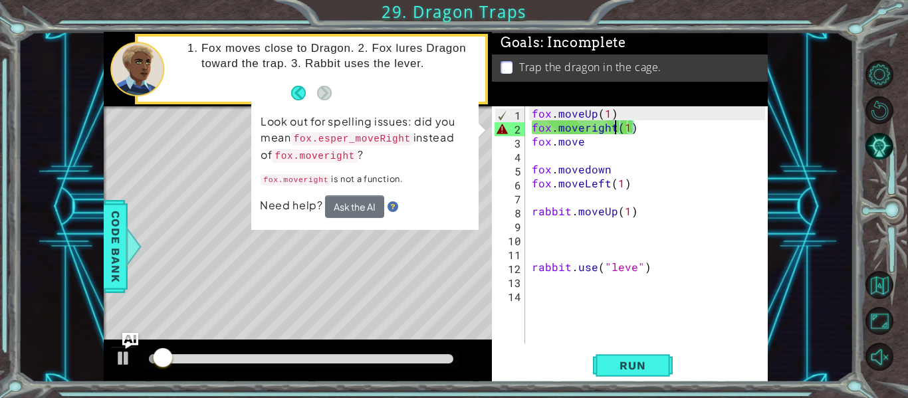
click at [590, 132] on div "fox . moveUp ( 1 ) fox . moveright ( 1 ) fox . move fox . movedown fox . moveLe…" at bounding box center [650, 238] width 243 height 265
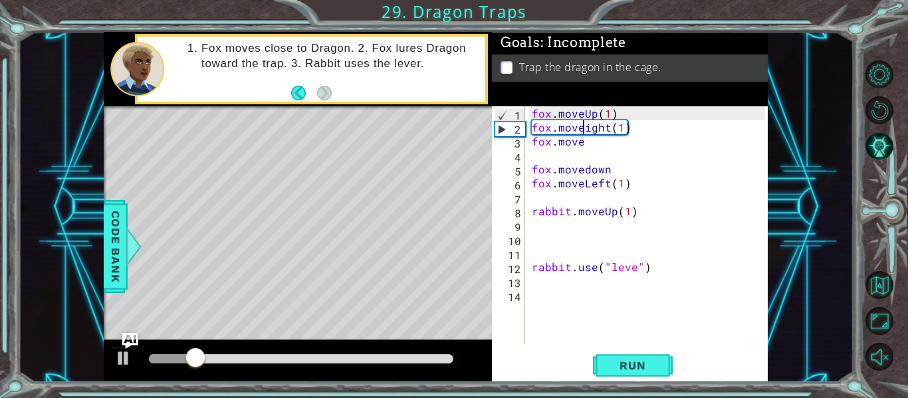
scroll to position [0, 4]
click at [636, 366] on span "Run" at bounding box center [632, 365] width 53 height 13
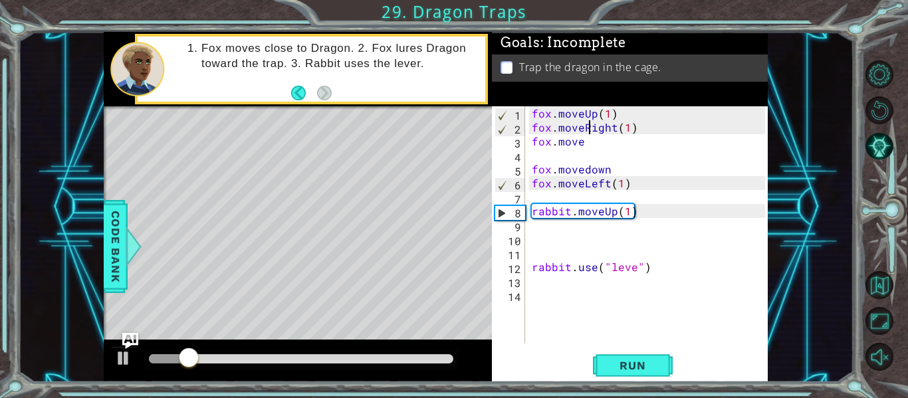
click at [606, 112] on div "fox . moveUp ( 1 ) fox . moveRight ( 1 ) fox . move fox . movedown fox . moveLe…" at bounding box center [650, 238] width 243 height 265
type textarea "fox.moveUp(1)"
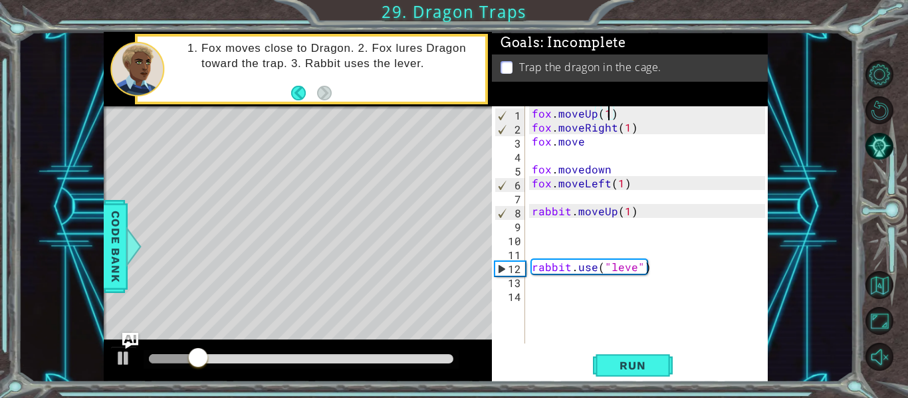
scroll to position [0, 0]
click at [638, 370] on span "Run" at bounding box center [632, 365] width 53 height 13
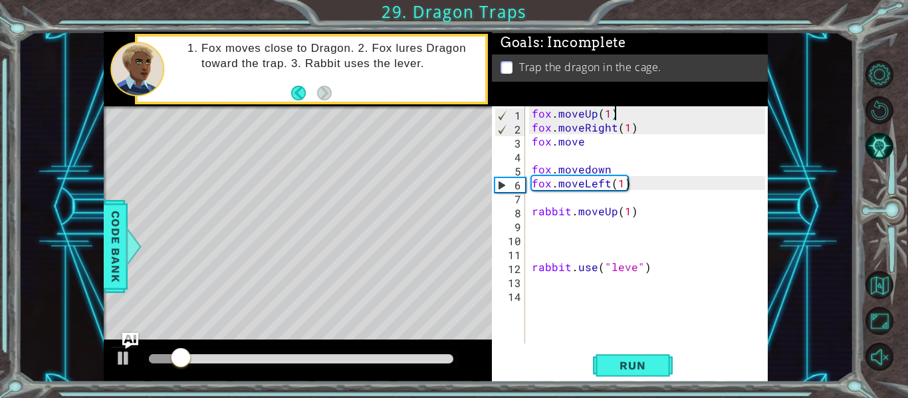
click at [608, 113] on div "fox . moveUp ( 1 ) fox . moveRight ( 1 ) fox . move fox . movedown fox . moveLe…" at bounding box center [650, 238] width 243 height 265
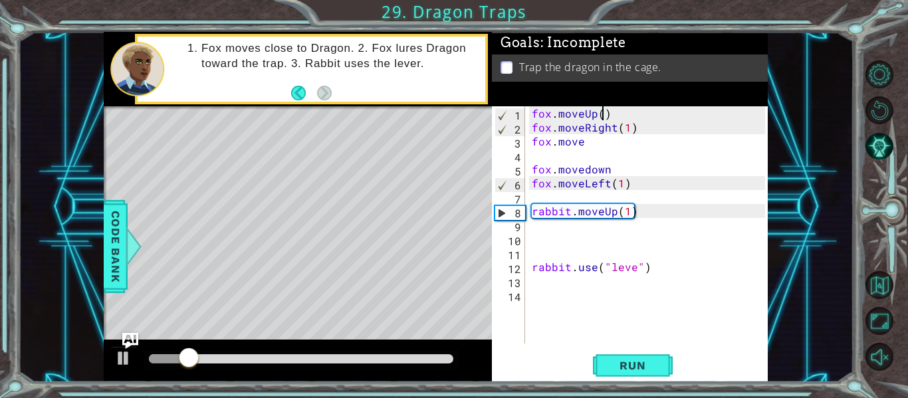
scroll to position [0, 5]
click at [622, 350] on div "fox.moveUp(2) 1 2 3 4 5 6 7 8 9 10 11 12 13 14 fox . moveUp ( 2 ) fox . moveRig…" at bounding box center [630, 244] width 276 height 276
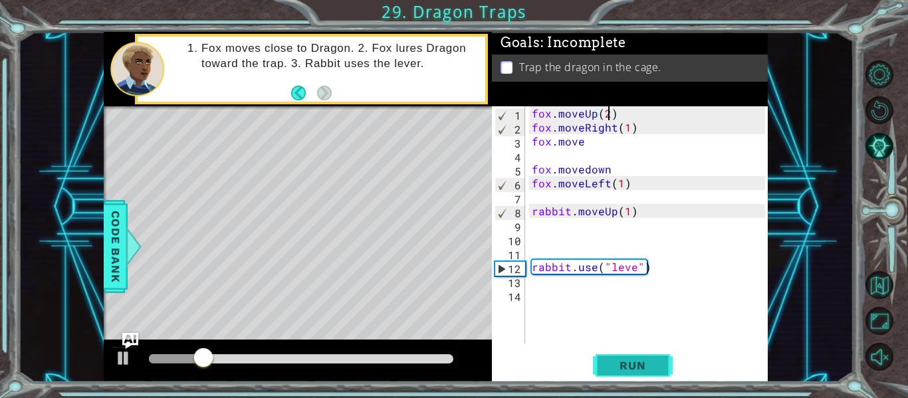
click at [620, 366] on span "Run" at bounding box center [632, 365] width 53 height 13
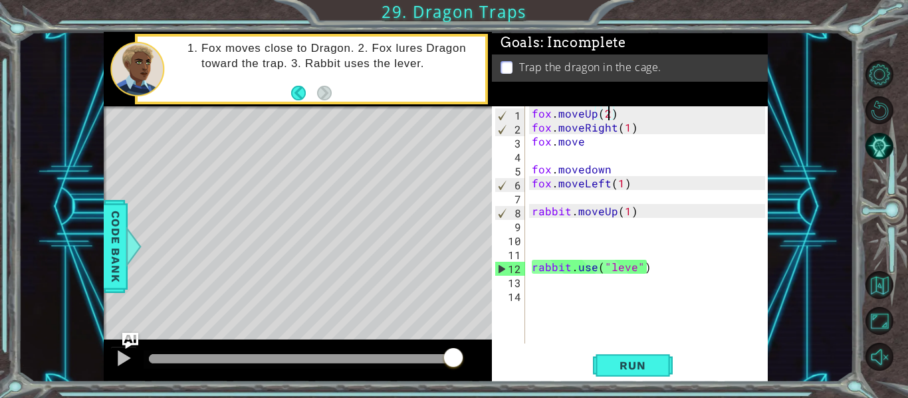
click at [624, 142] on div "fox . moveUp ( 2 ) fox . moveRight ( 1 ) fox . move fox . movedown fox . moveLe…" at bounding box center [650, 238] width 243 height 265
click at [618, 360] on span "Run" at bounding box center [632, 365] width 53 height 13
click at [617, 166] on div "fox . moveUp ( 2 ) fox . moveRight ( 1 ) fox . move fox . movedown fox . moveLe…" at bounding box center [650, 238] width 243 height 265
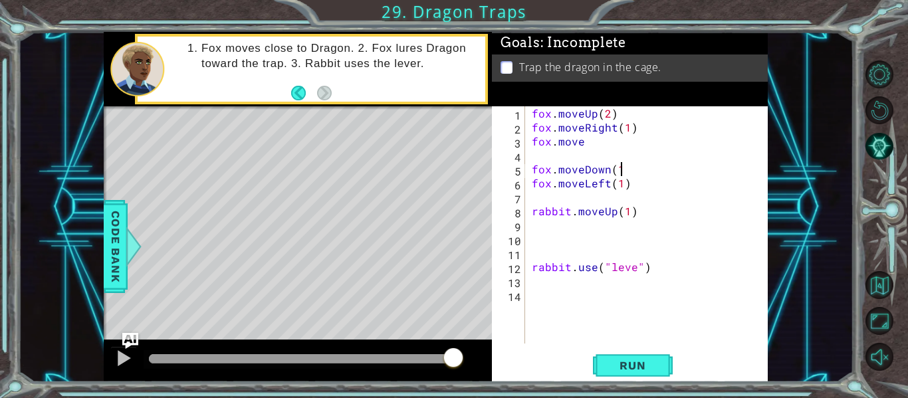
scroll to position [0, 5]
click at [616, 213] on div "fox . moveUp ( 2 ) fox . moveRight ( 1 ) fox . move fox . moveDown ( 1 ) fox . …" at bounding box center [650, 238] width 243 height 265
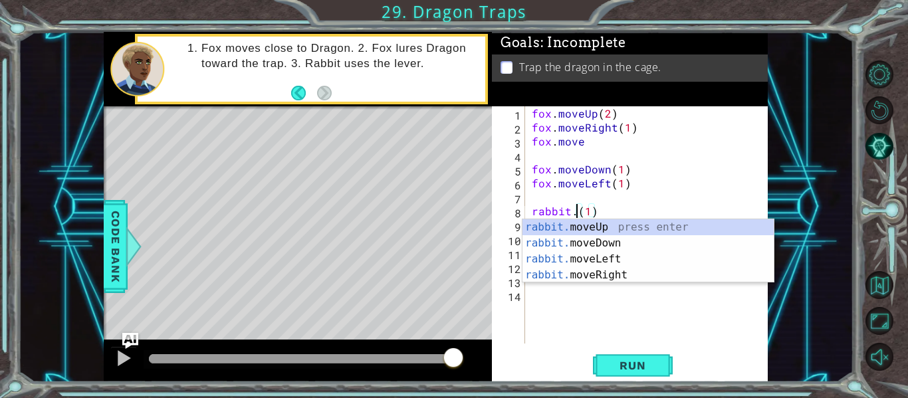
scroll to position [0, 2]
click at [608, 217] on div "fox . moveUp ( 2 ) fox . moveRight ( 1 ) fox . move fox . moveDown ( 1 ) fox . …" at bounding box center [650, 238] width 243 height 265
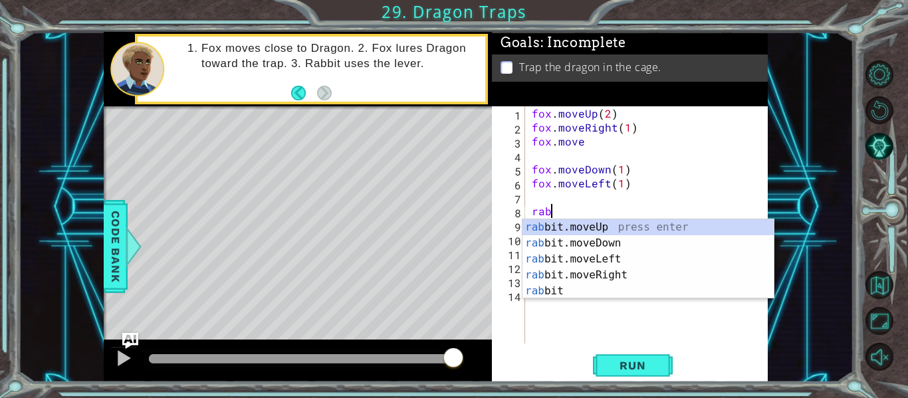
scroll to position [0, 1]
type textarea "r"
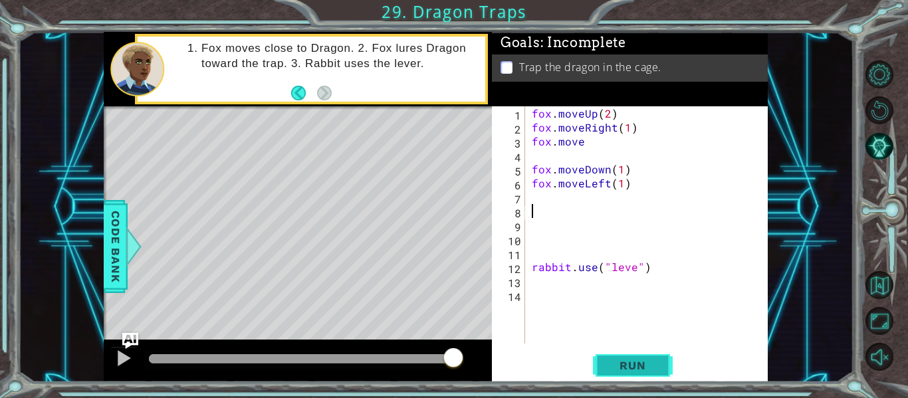
click at [627, 354] on button "Run" at bounding box center [633, 365] width 80 height 27
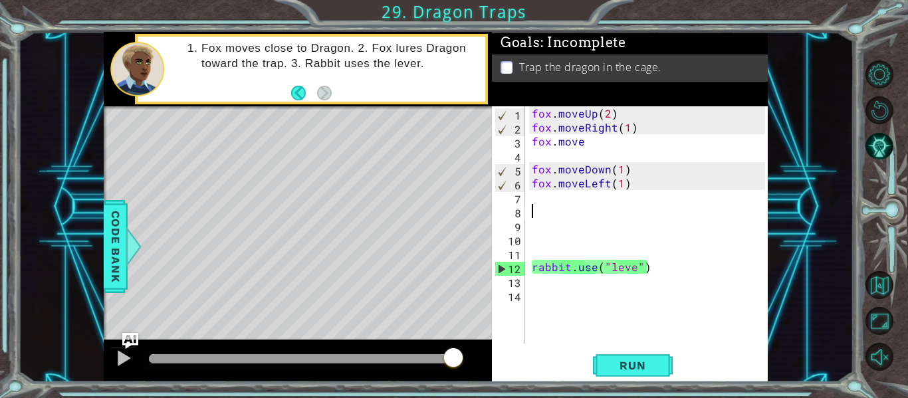
click at [563, 197] on div "fox . moveUp ( 2 ) fox . moveRight ( 1 ) fox . move fox . moveDown ( 1 ) fox . …" at bounding box center [650, 238] width 243 height 265
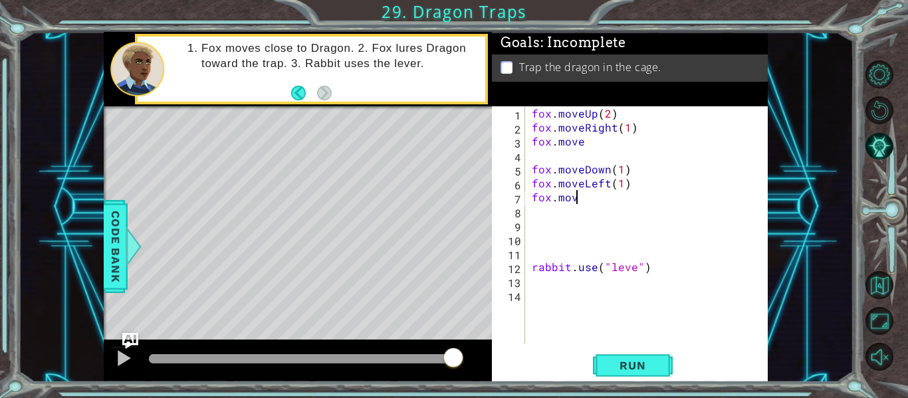
scroll to position [0, 3]
click at [618, 369] on span "Run" at bounding box center [632, 365] width 53 height 13
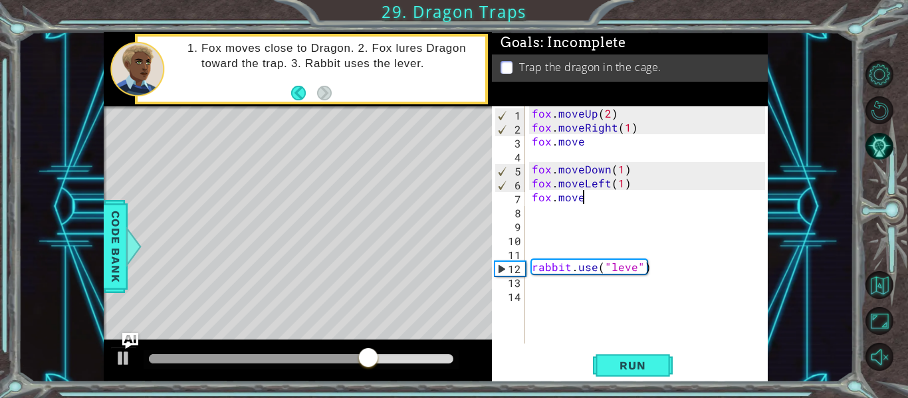
click at [628, 170] on div "fox . moveUp ( 2 ) fox . moveRight ( 1 ) fox . move fox . moveDown ( 1 ) fox . …" at bounding box center [650, 238] width 243 height 265
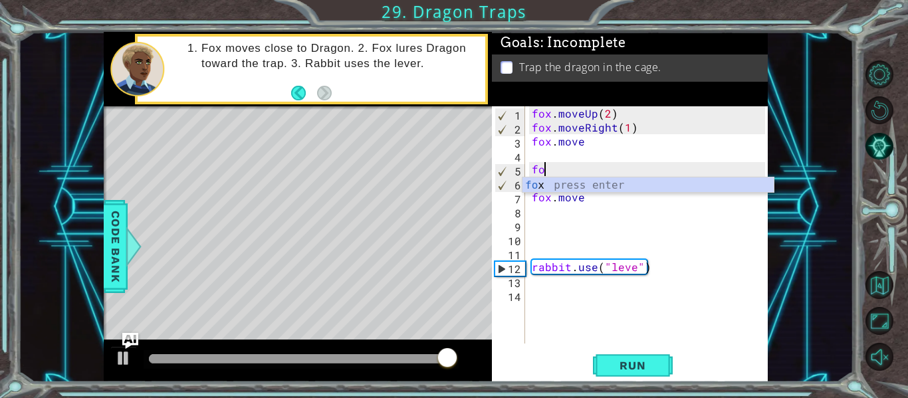
scroll to position [0, 0]
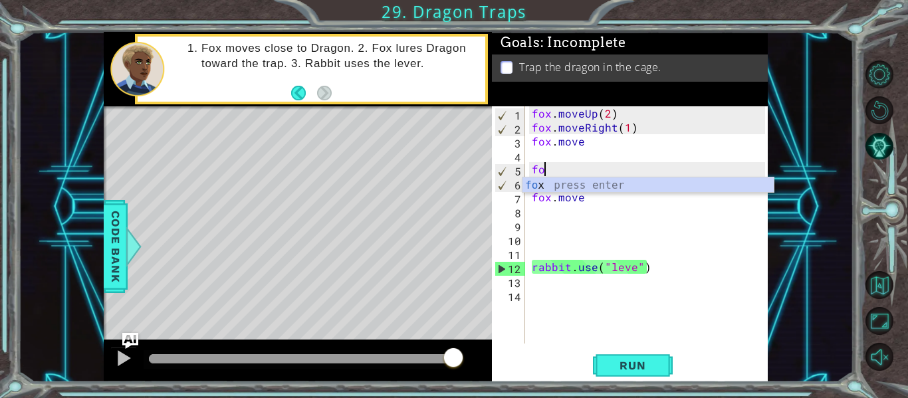
type textarea "f"
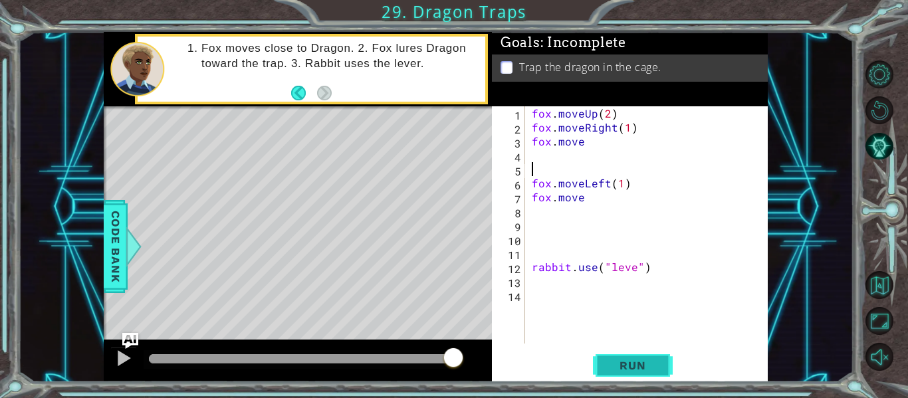
click at [656, 364] on span "Run" at bounding box center [632, 365] width 53 height 13
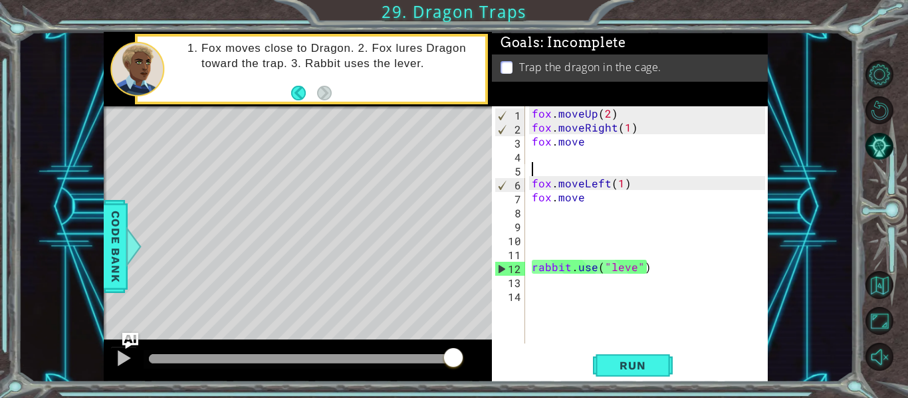
click at [555, 154] on div "fox . moveUp ( 2 ) fox . moveRight ( 1 ) fox . move fox . moveLeft ( 1 ) fox . …" at bounding box center [650, 238] width 243 height 265
click at [586, 145] on div "fox . moveUp ( 2 ) fox . moveRight ( 1 ) fox . move fox . moveLeft ( 1 ) fox . …" at bounding box center [650, 238] width 243 height 265
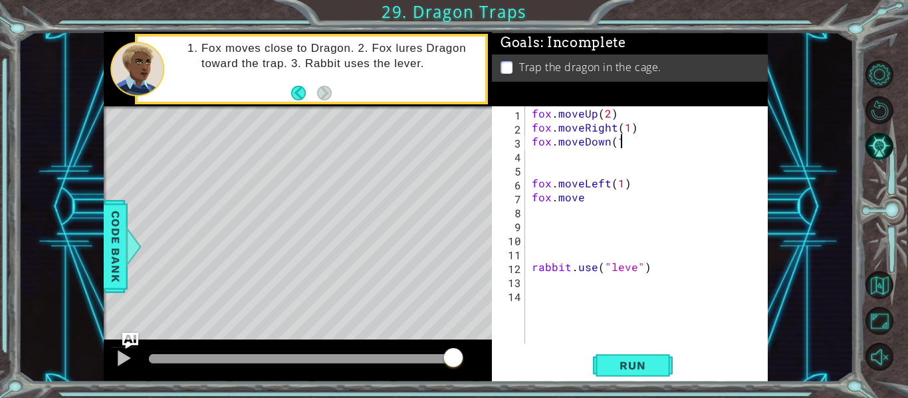
scroll to position [0, 5]
click at [612, 374] on button "Run" at bounding box center [633, 365] width 80 height 27
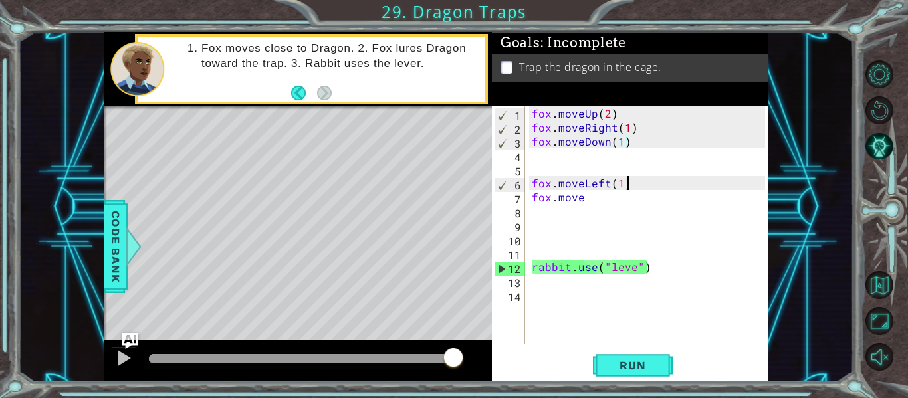
click at [630, 186] on div "fox . moveUp ( 2 ) fox . moveRight ( 1 ) fox . moveDown ( 1 ) fox . moveLeft ( …" at bounding box center [650, 238] width 243 height 265
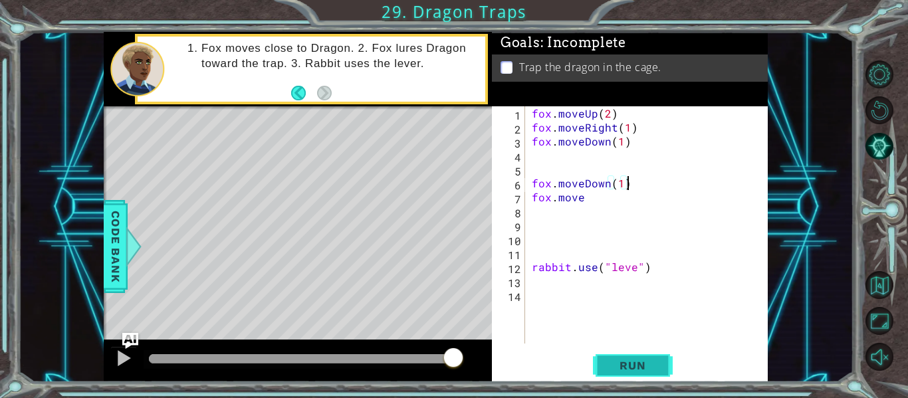
click at [624, 374] on button "Run" at bounding box center [633, 365] width 80 height 27
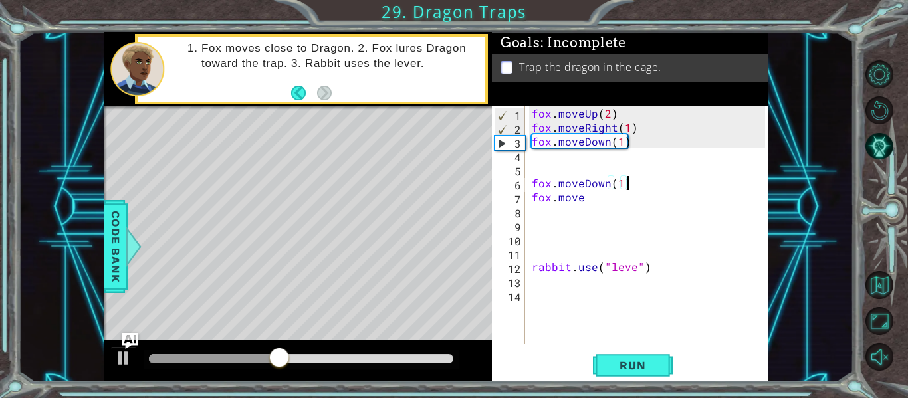
click at [637, 270] on div "fox . moveUp ( 2 ) fox . moveRight ( 1 ) fox . moveDown ( 1 ) fox . moveDown ( …" at bounding box center [650, 238] width 243 height 265
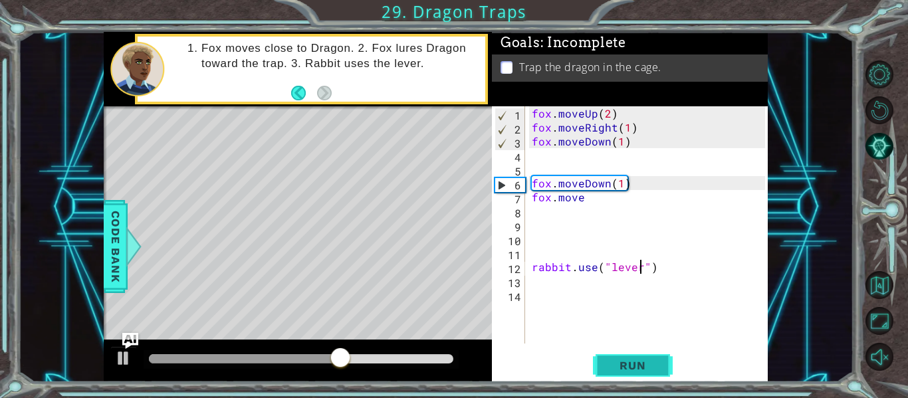
type textarea "rabbit.use("lever")"
click at [624, 368] on span "Run" at bounding box center [632, 365] width 53 height 13
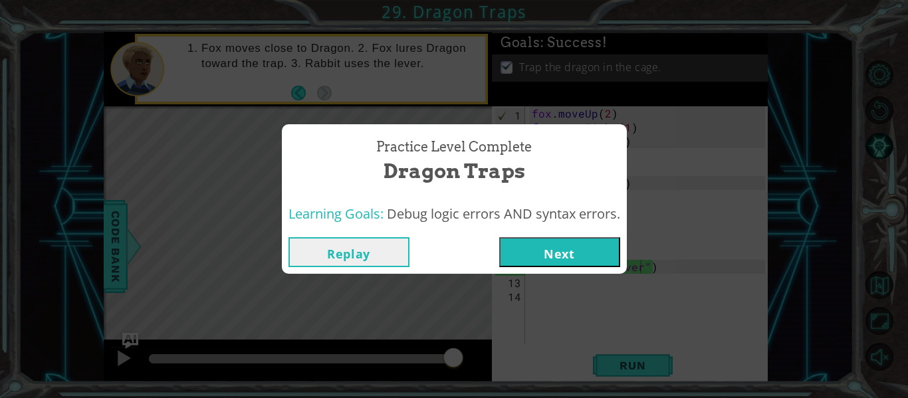
click at [599, 240] on button "Next" at bounding box center [559, 252] width 121 height 30
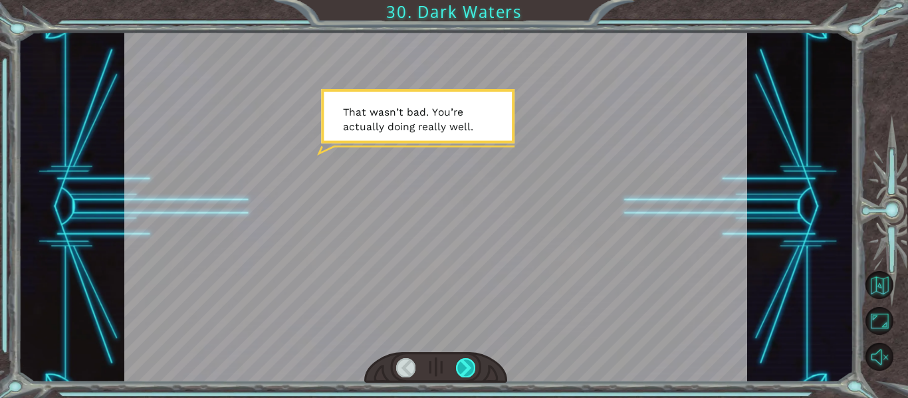
click at [465, 358] on div at bounding box center [465, 367] width 19 height 19
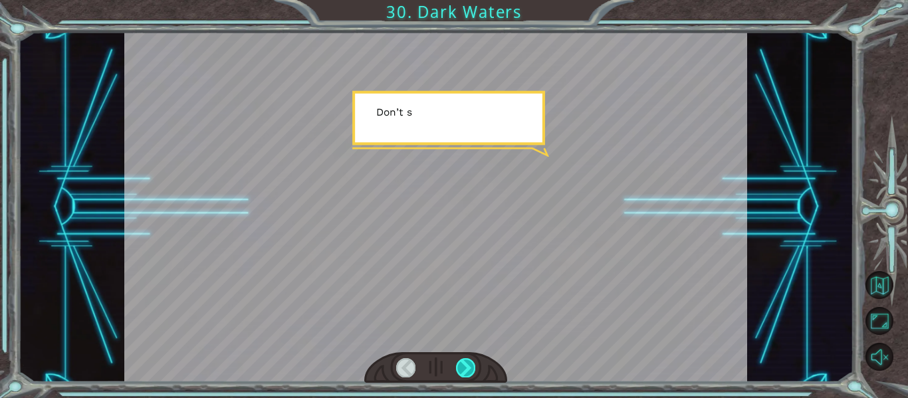
click at [465, 359] on div at bounding box center [465, 367] width 19 height 19
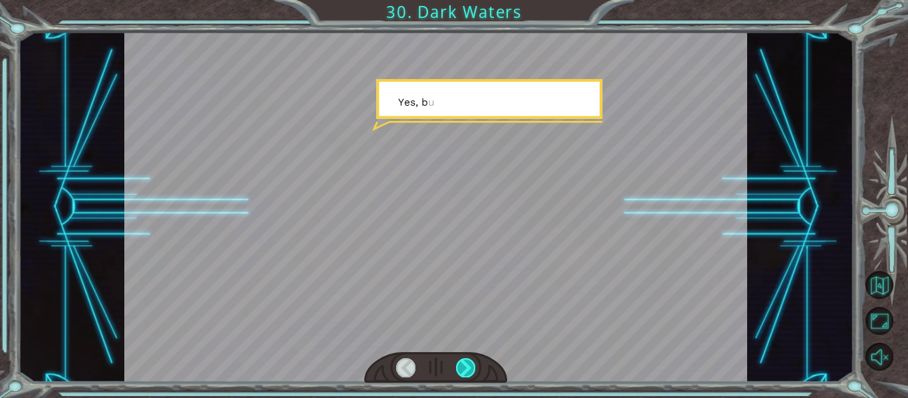
click at [465, 359] on div at bounding box center [465, 367] width 19 height 19
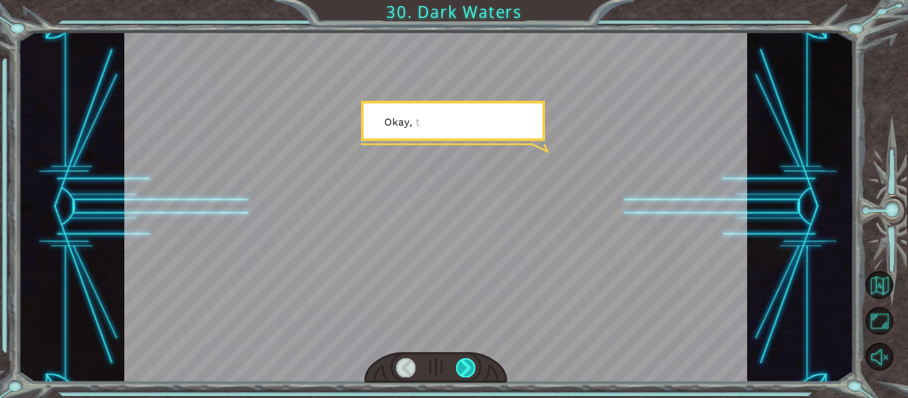
click at [465, 359] on div at bounding box center [465, 367] width 19 height 19
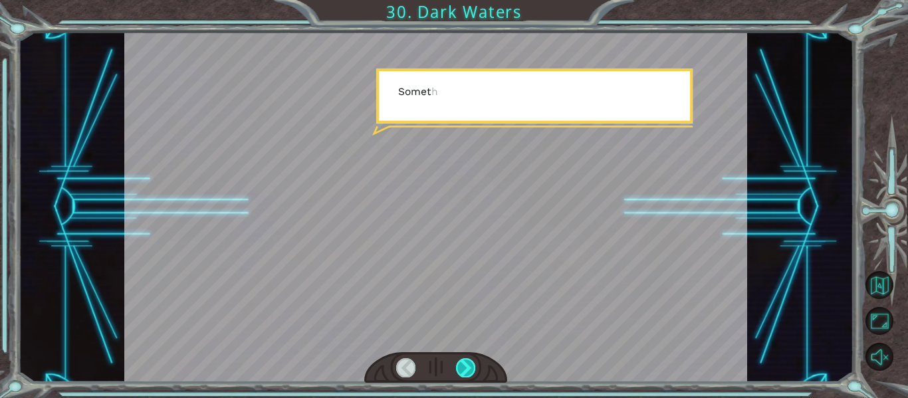
click at [465, 359] on div at bounding box center [465, 367] width 19 height 19
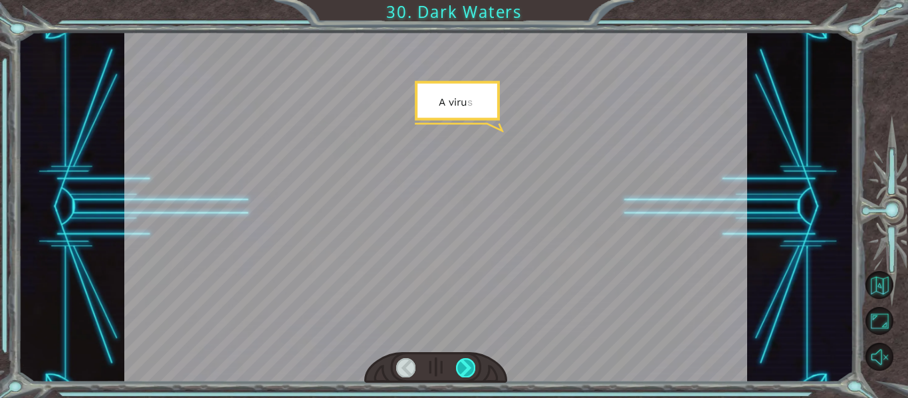
click at [465, 359] on div at bounding box center [465, 367] width 19 height 19
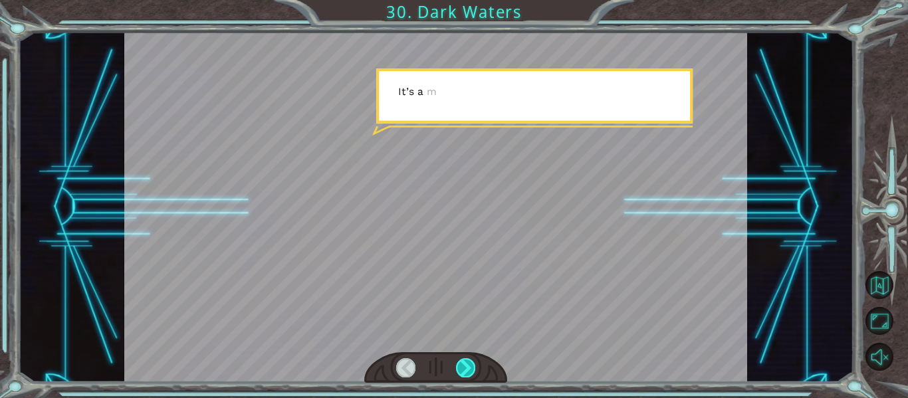
click at [465, 359] on div at bounding box center [465, 367] width 19 height 19
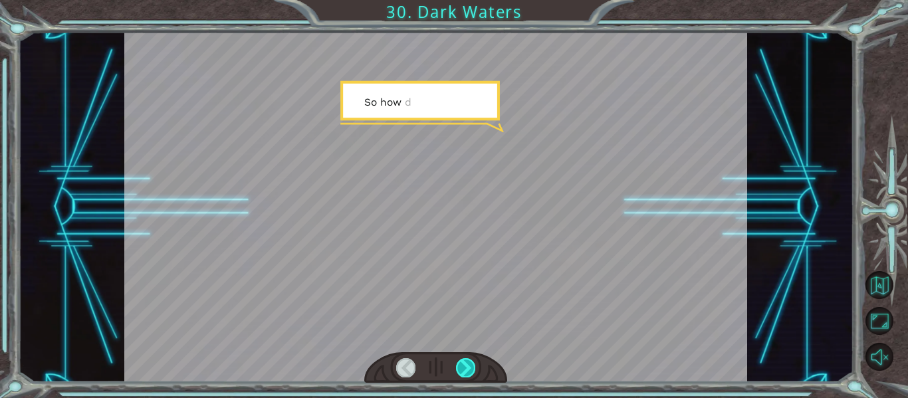
click at [465, 359] on div at bounding box center [465, 367] width 19 height 19
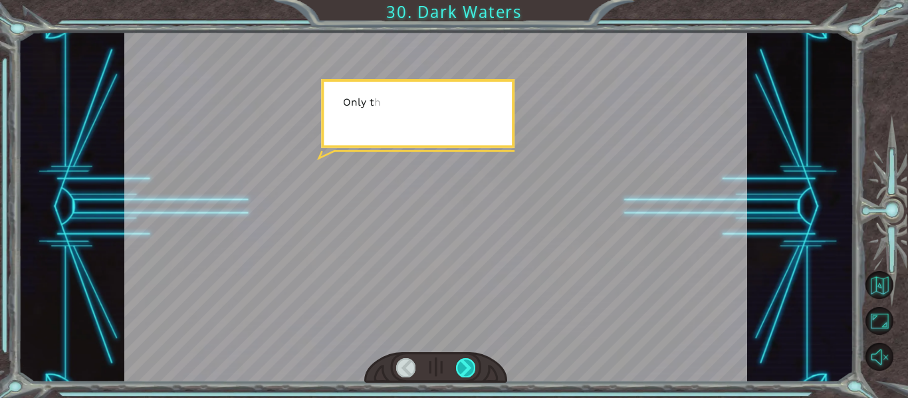
click at [465, 359] on div at bounding box center [465, 367] width 19 height 19
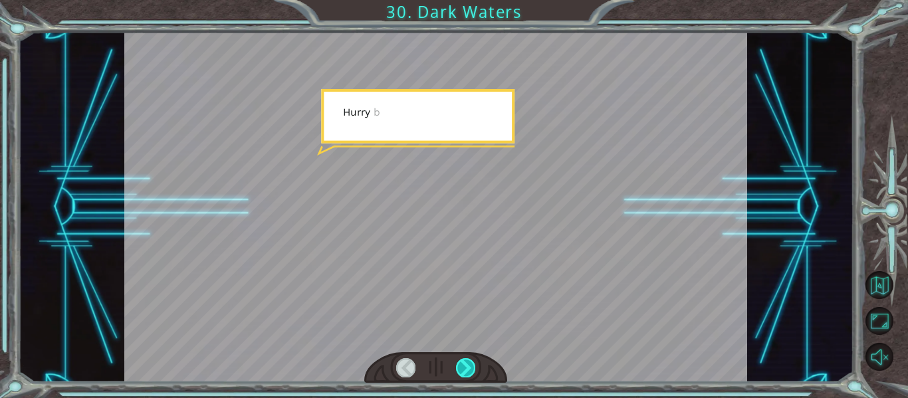
click at [465, 359] on div at bounding box center [465, 367] width 19 height 19
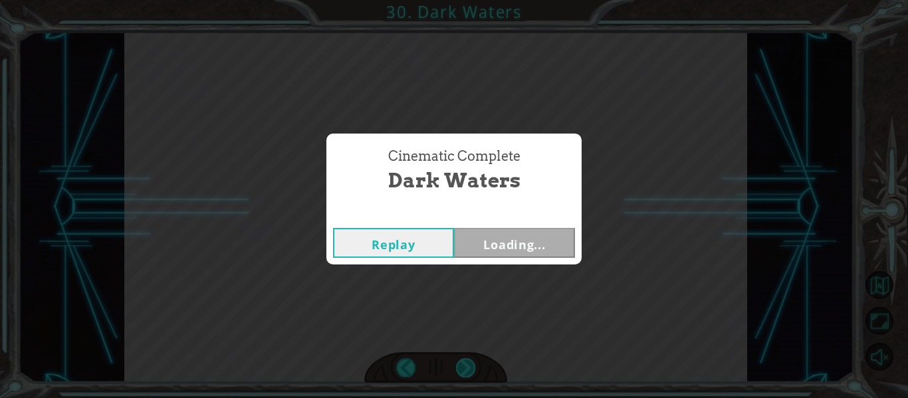
click at [465, 359] on div "Cinematic Complete Dark Waters Replay Loading..." at bounding box center [454, 199] width 908 height 398
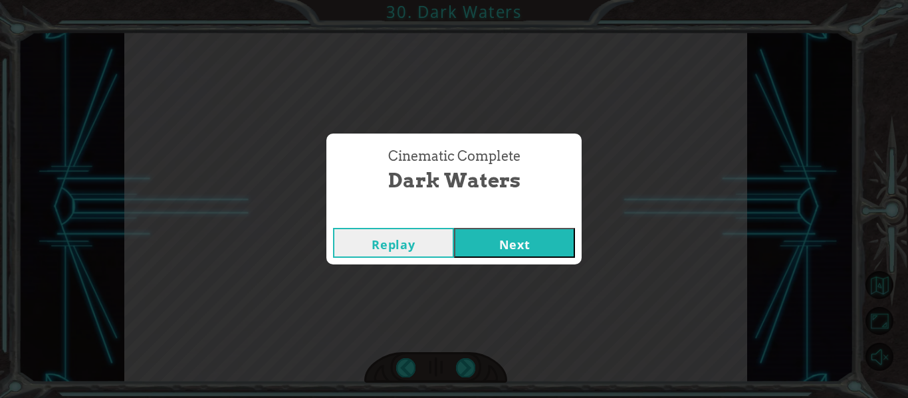
click at [494, 237] on button "Next" at bounding box center [514, 243] width 121 height 30
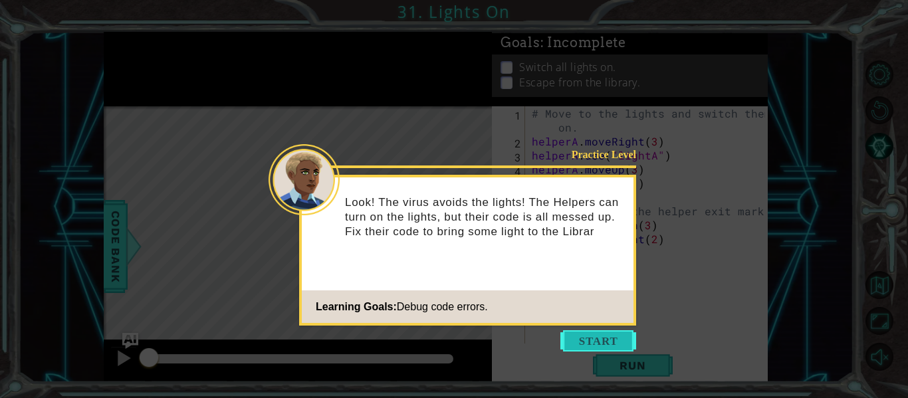
click at [584, 337] on button "Start" at bounding box center [599, 340] width 76 height 21
